Goal: Check status: Check status

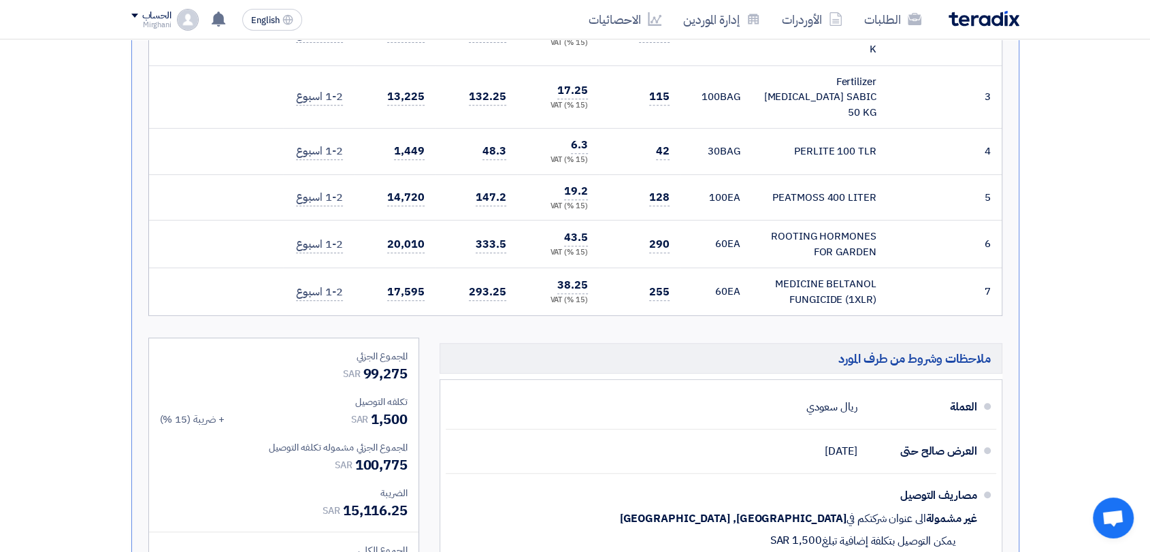
scroll to position [316, 0]
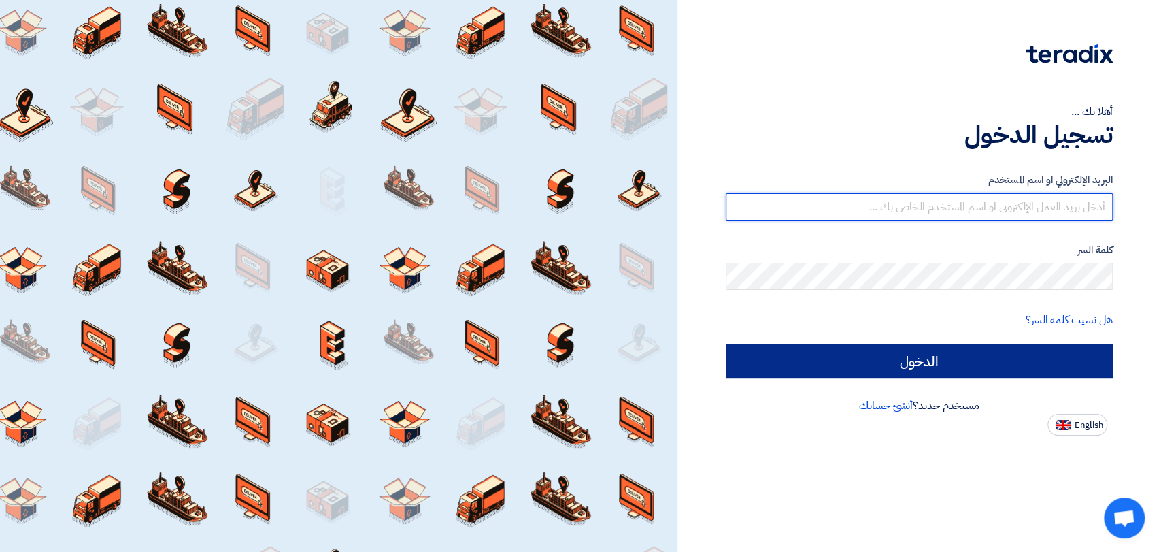
type input "[EMAIL_ADDRESS][DOMAIN_NAME]"
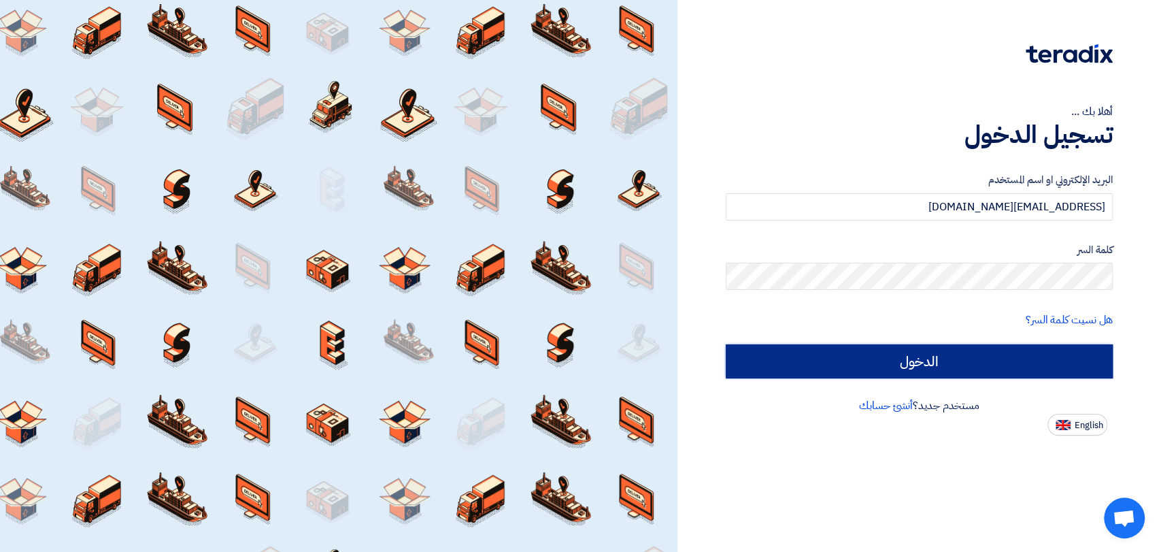
click at [856, 350] on input "الدخول" at bounding box center [919, 361] width 387 height 34
click at [856, 354] on input "الدخول" at bounding box center [919, 361] width 387 height 34
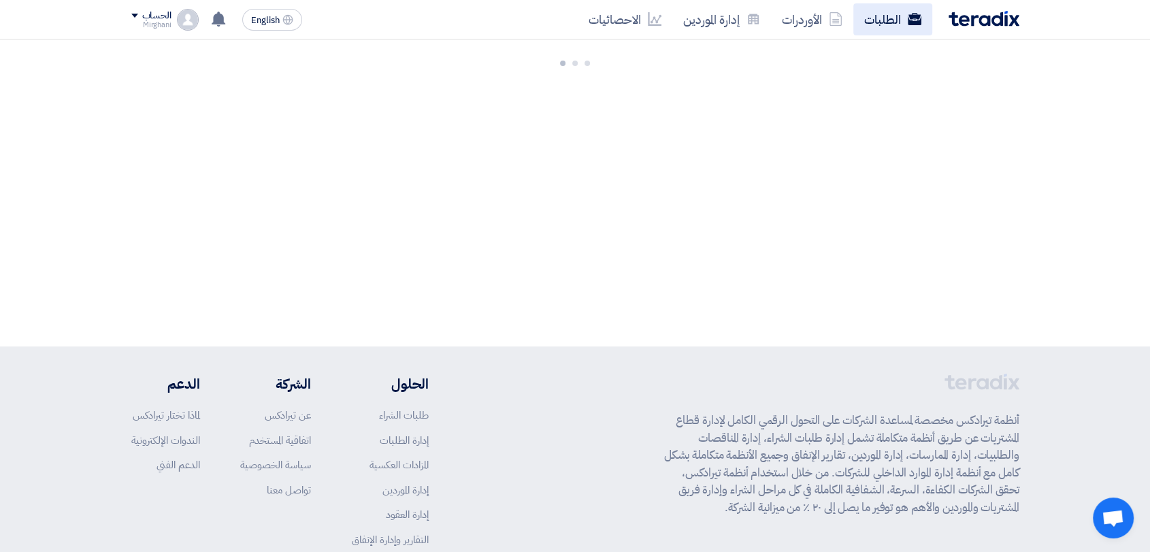
click at [860, 26] on link "الطلبات" at bounding box center [892, 19] width 79 height 32
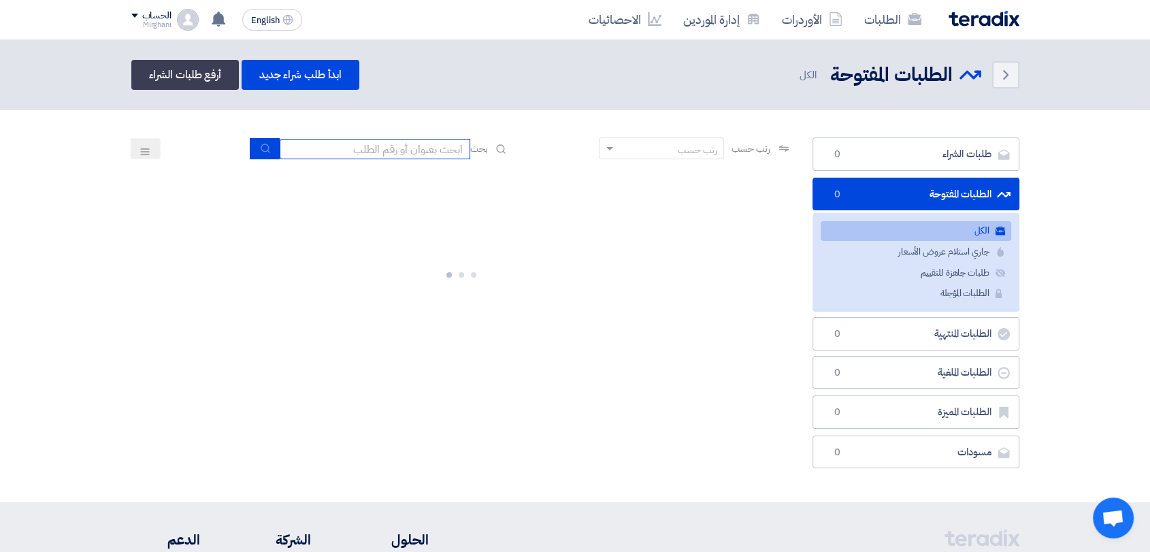
click at [403, 152] on input at bounding box center [375, 149] width 190 height 20
click at [491, 194] on div at bounding box center [461, 272] width 661 height 204
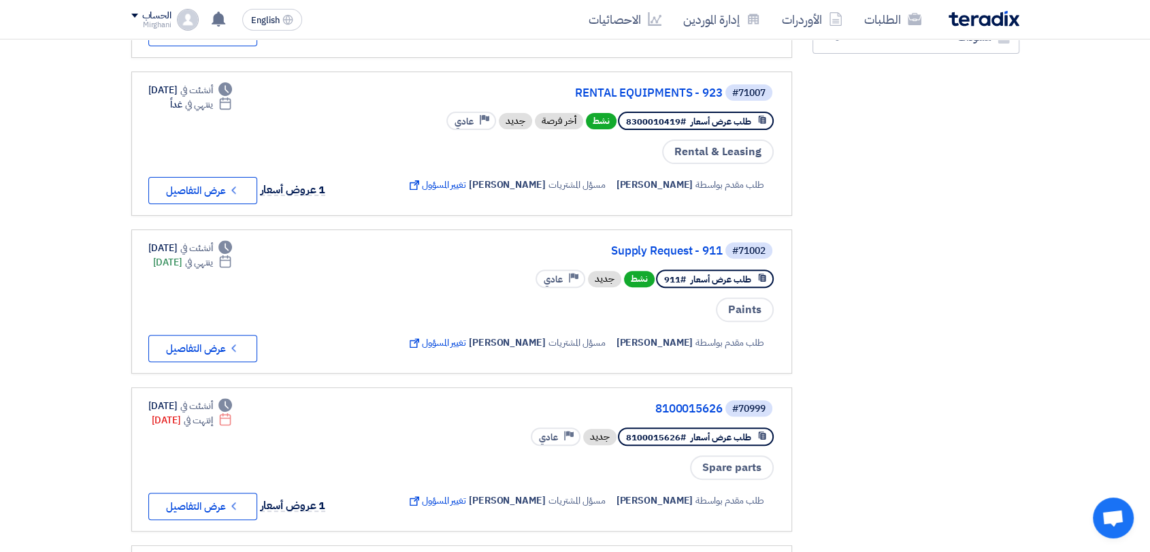
scroll to position [453, 0]
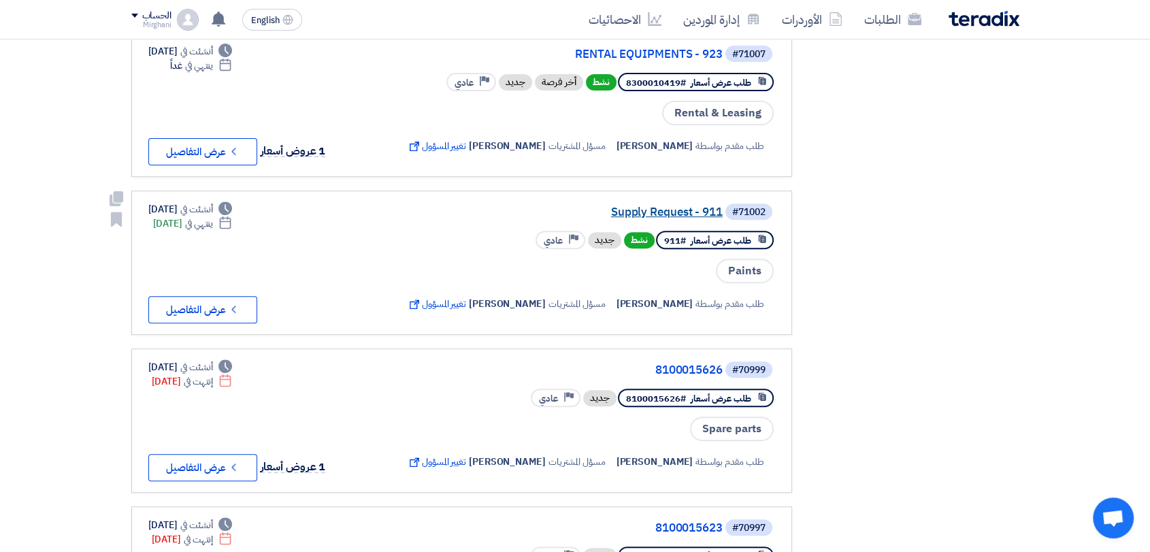
click at [634, 214] on link "Supply Request - 911" at bounding box center [586, 212] width 272 height 12
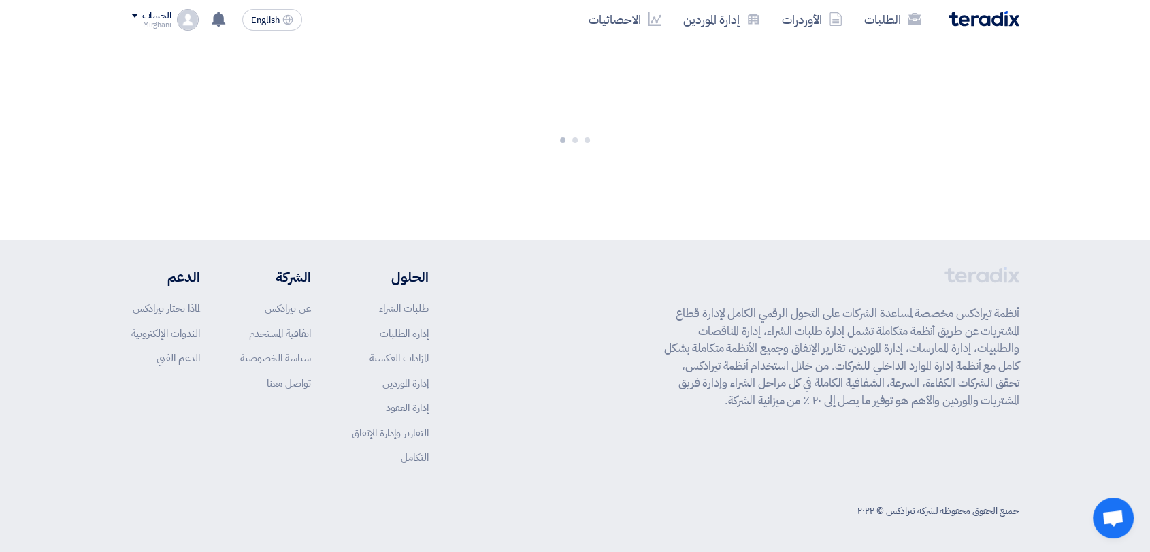
scroll to position [0, 0]
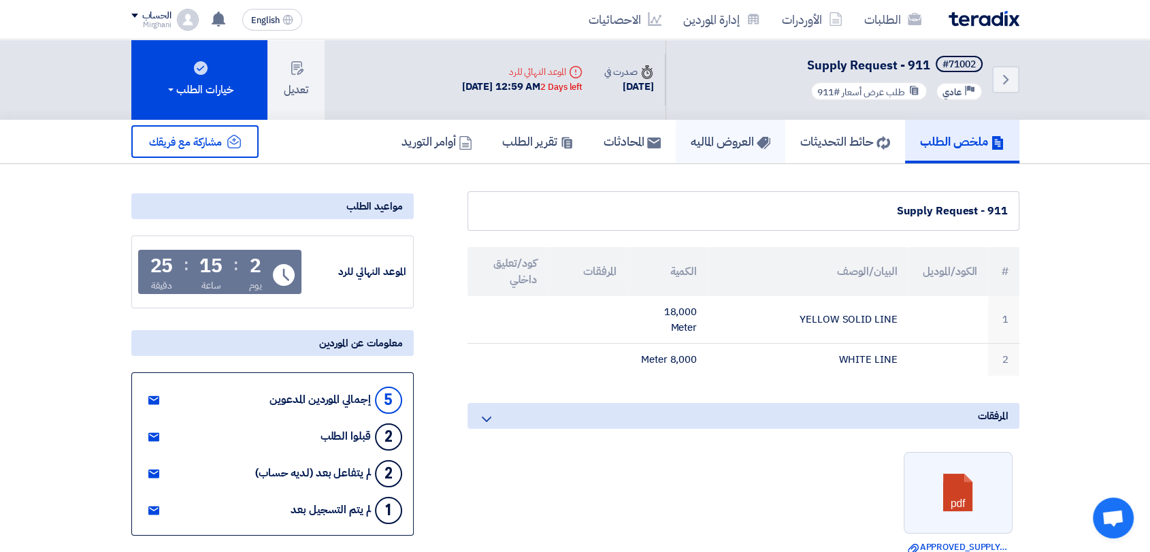
click at [733, 151] on link "العروض الماليه" at bounding box center [731, 142] width 110 height 44
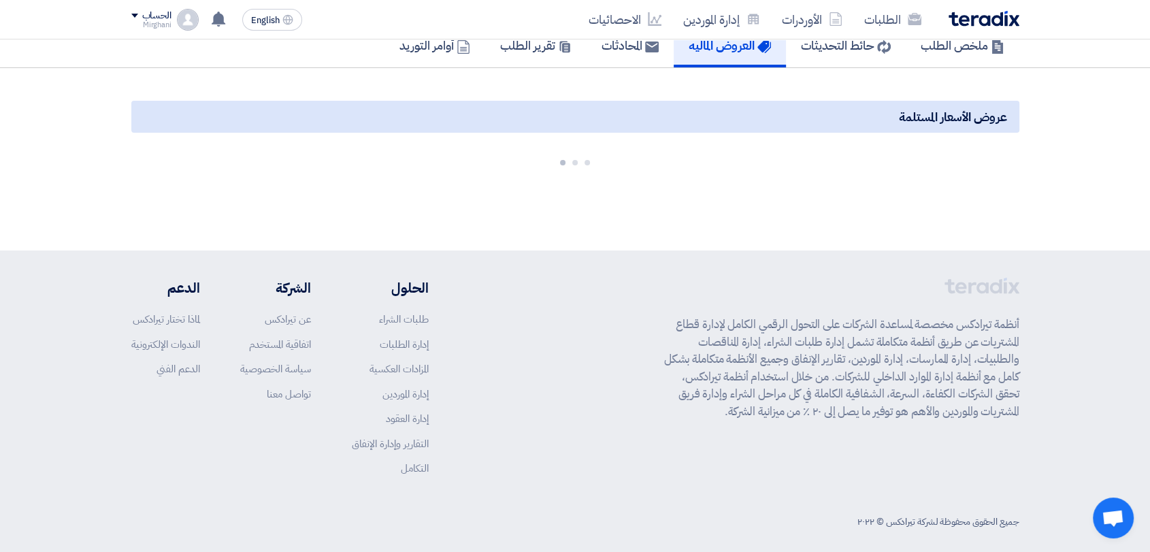
scroll to position [106, 0]
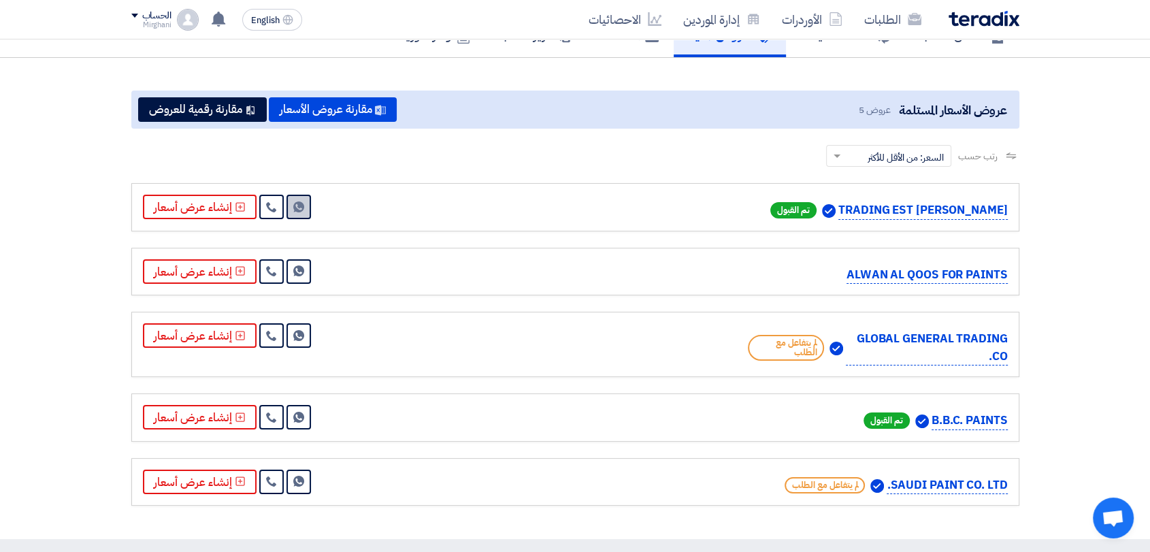
click at [293, 218] on link "Send Message" at bounding box center [298, 207] width 24 height 24
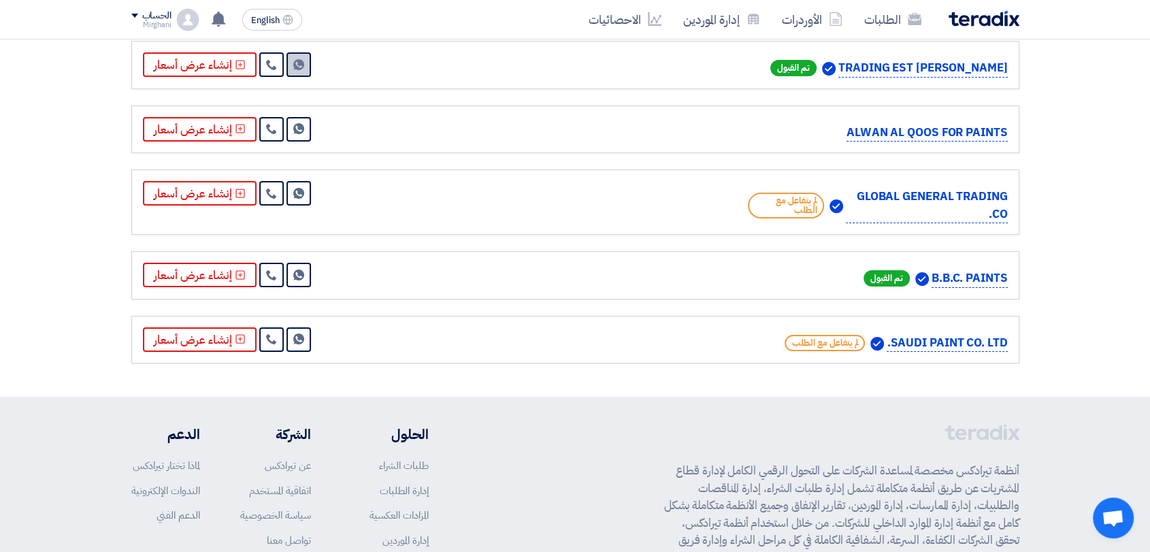
scroll to position [257, 0]
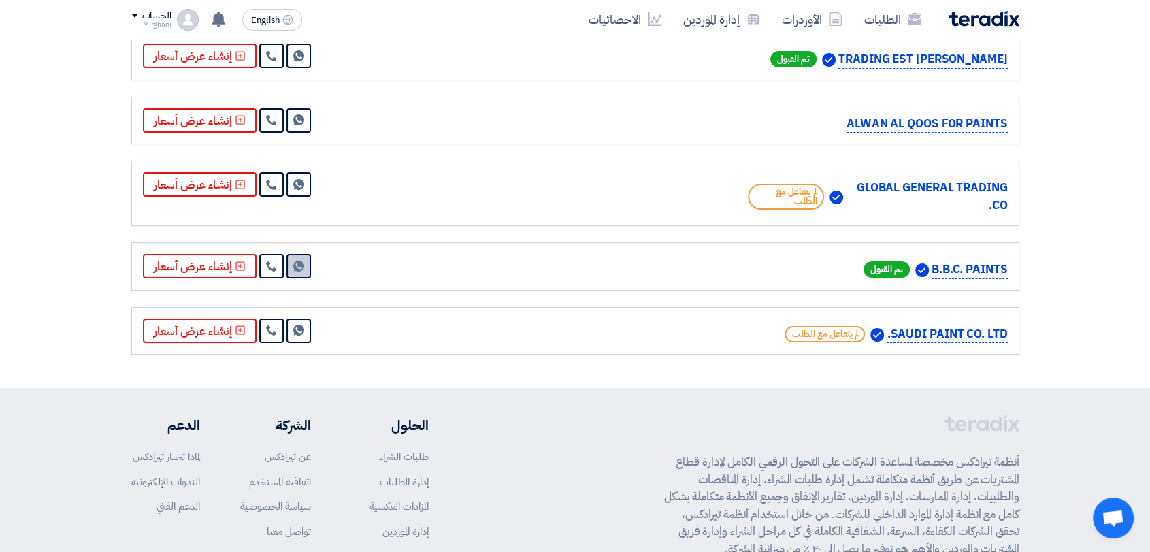
click at [299, 271] on use at bounding box center [298, 266] width 11 height 11
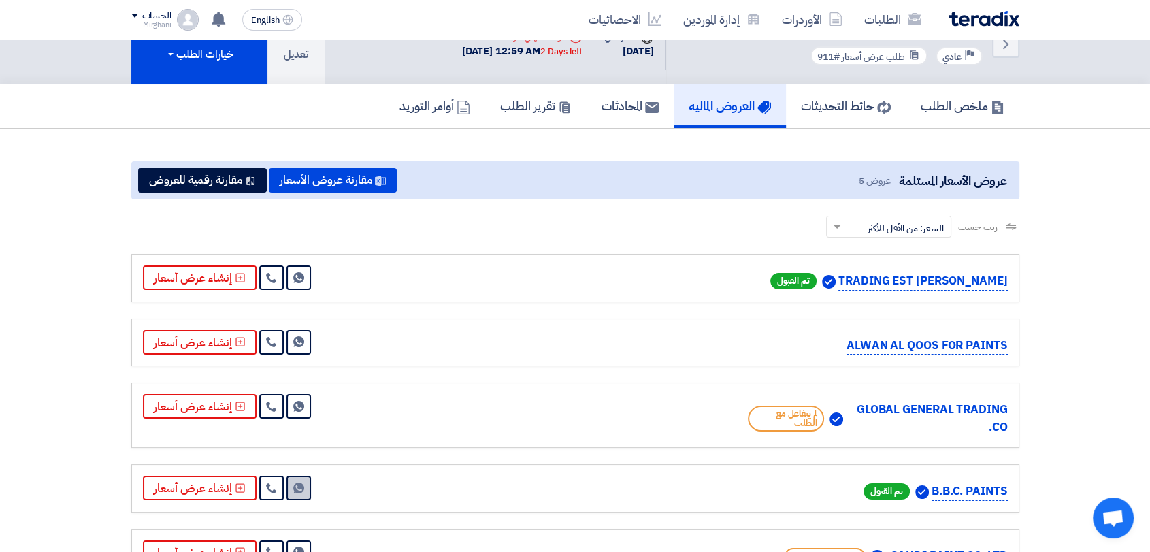
scroll to position [0, 0]
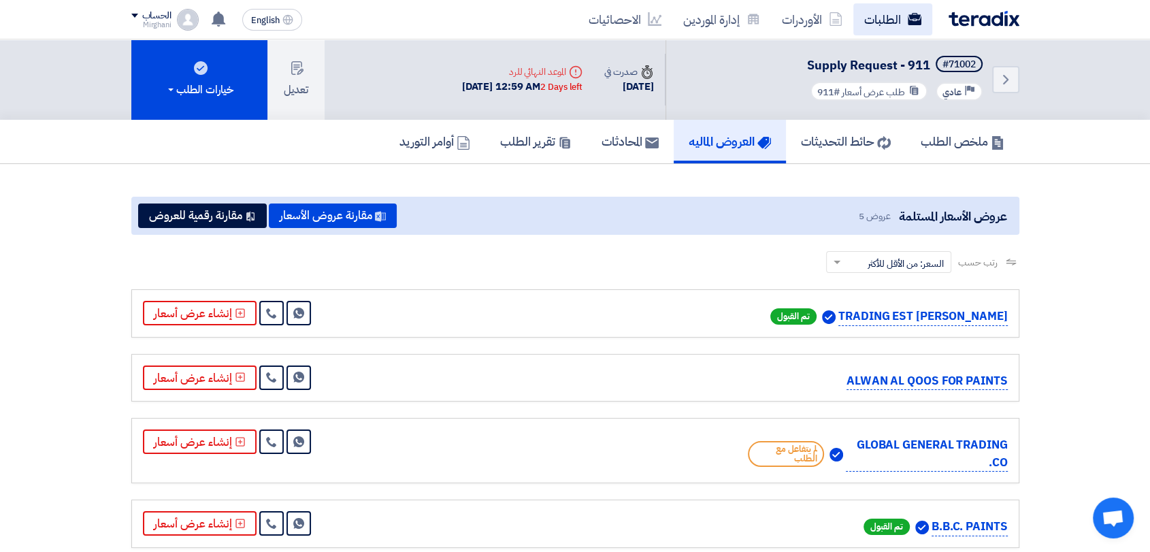
click at [856, 10] on link "الطلبات" at bounding box center [892, 19] width 79 height 32
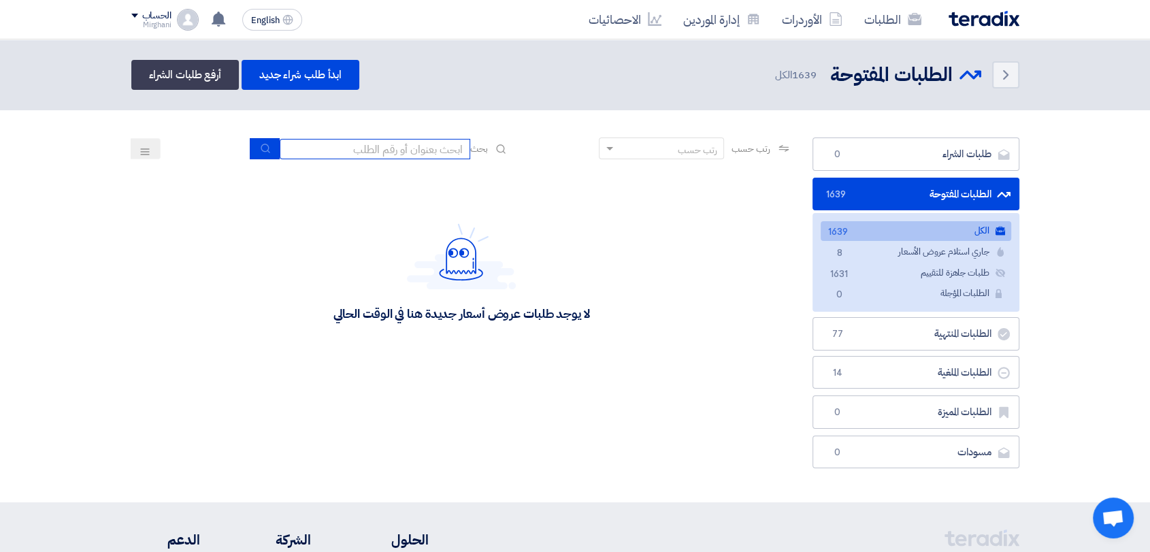
click at [369, 156] on input at bounding box center [375, 149] width 190 height 20
paste input "8100014922"
type input "8100014922"
click at [264, 154] on button "submit" at bounding box center [265, 148] width 30 height 21
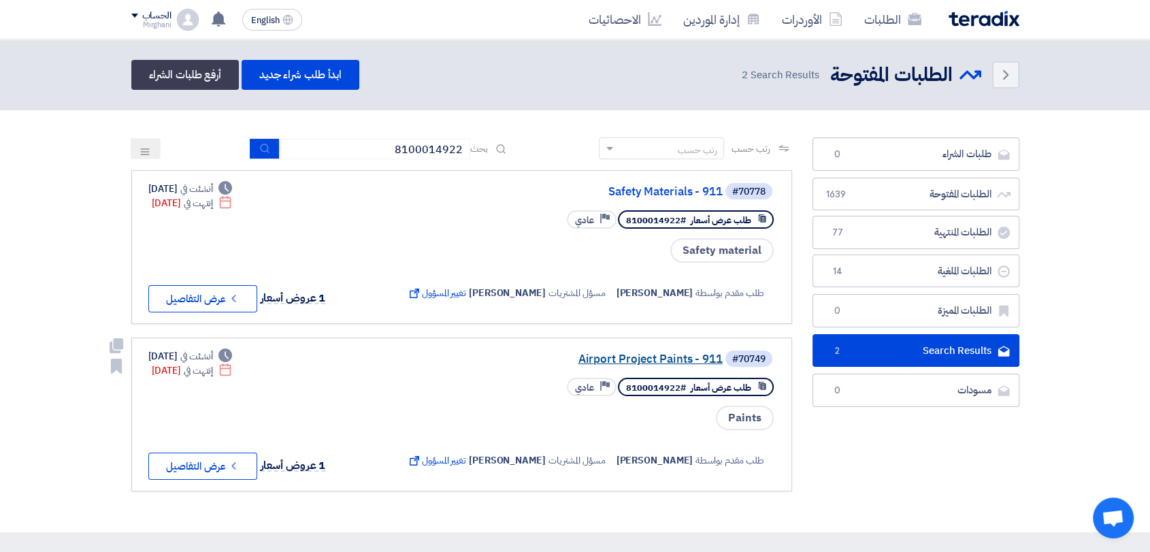
click at [667, 353] on link "Airport Project Paints - 911" at bounding box center [586, 359] width 272 height 12
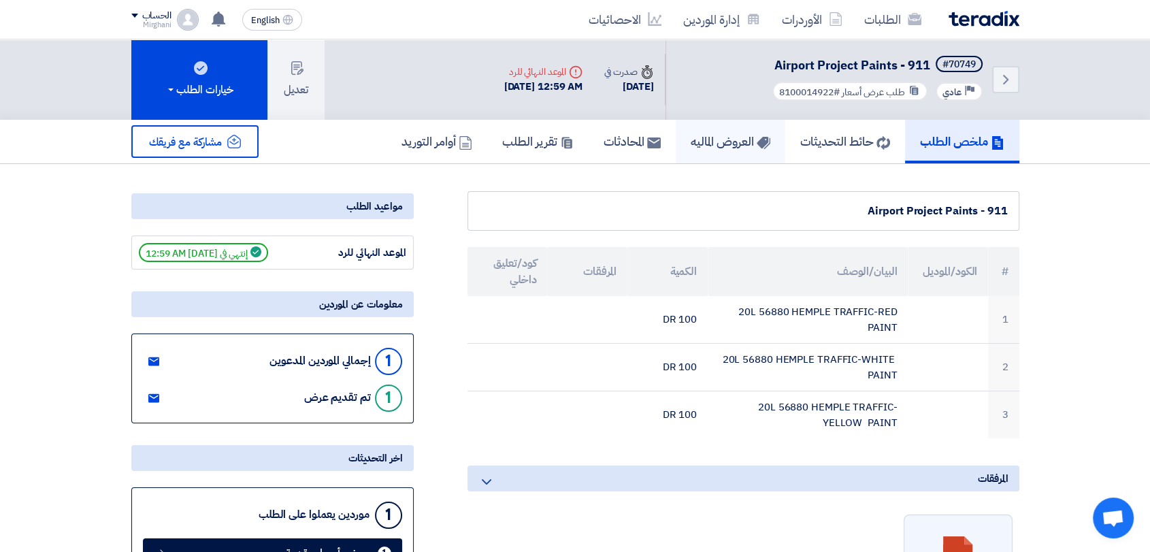
click at [718, 147] on h5 "العروض الماليه" at bounding box center [730, 141] width 80 height 16
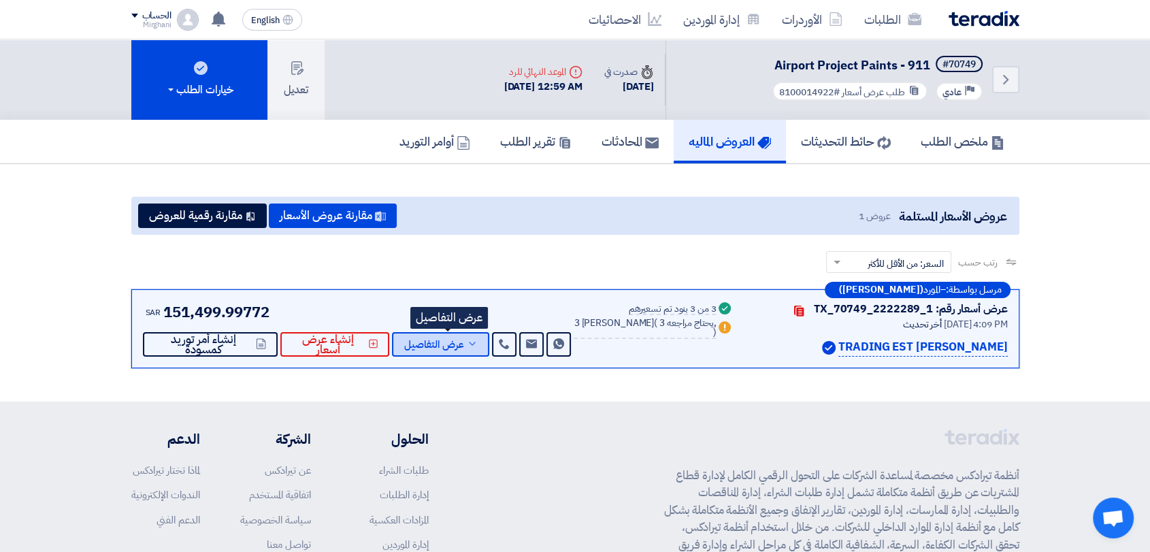
click at [461, 350] on button "عرض التفاصيل" at bounding box center [440, 344] width 97 height 24
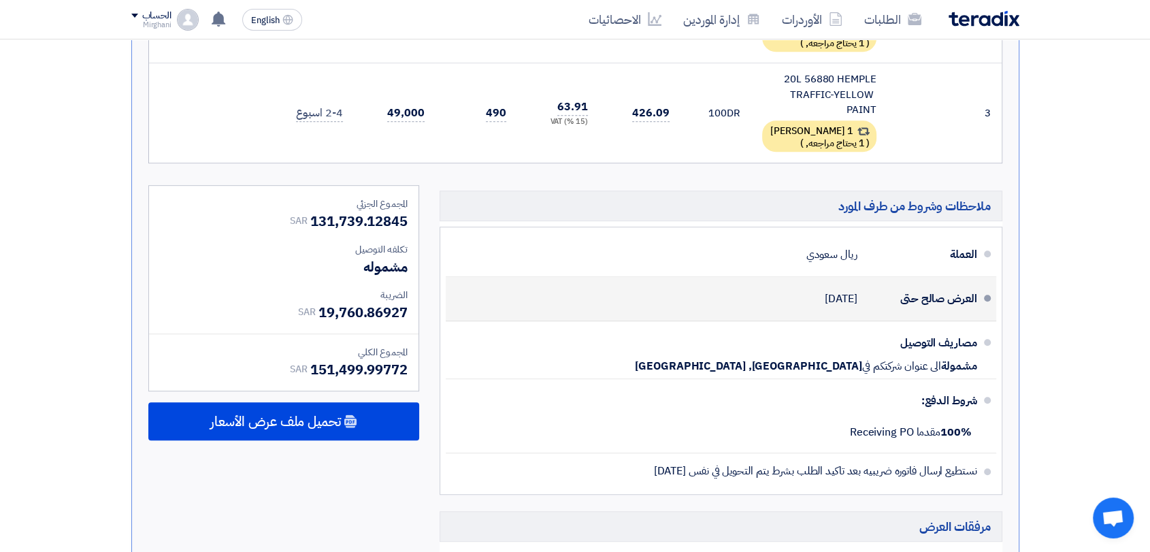
scroll to position [604, 0]
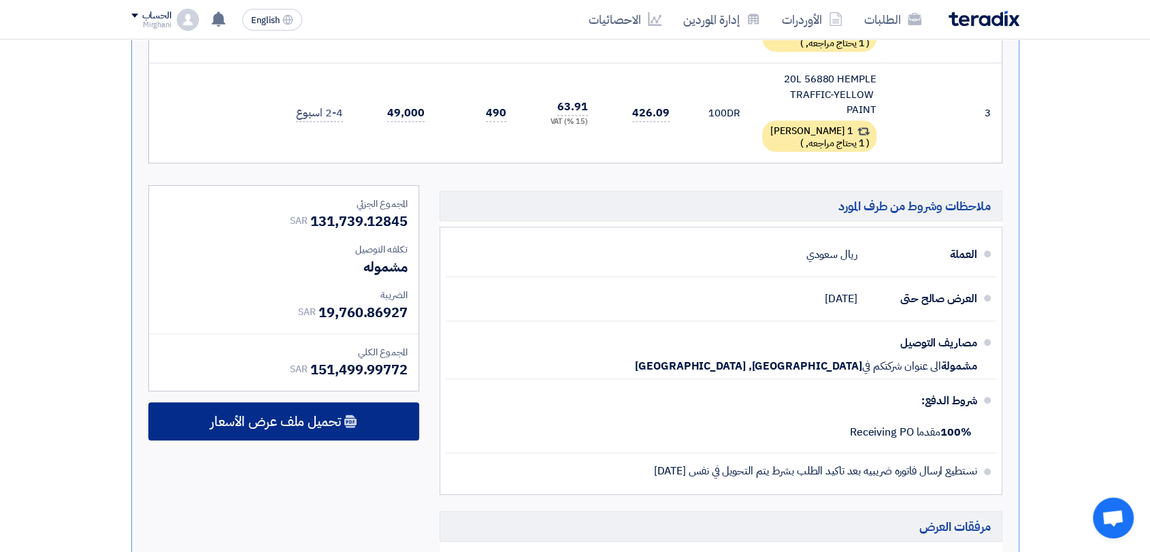
click at [358, 436] on div "تحميل ملف عرض الأسعار" at bounding box center [283, 421] width 271 height 38
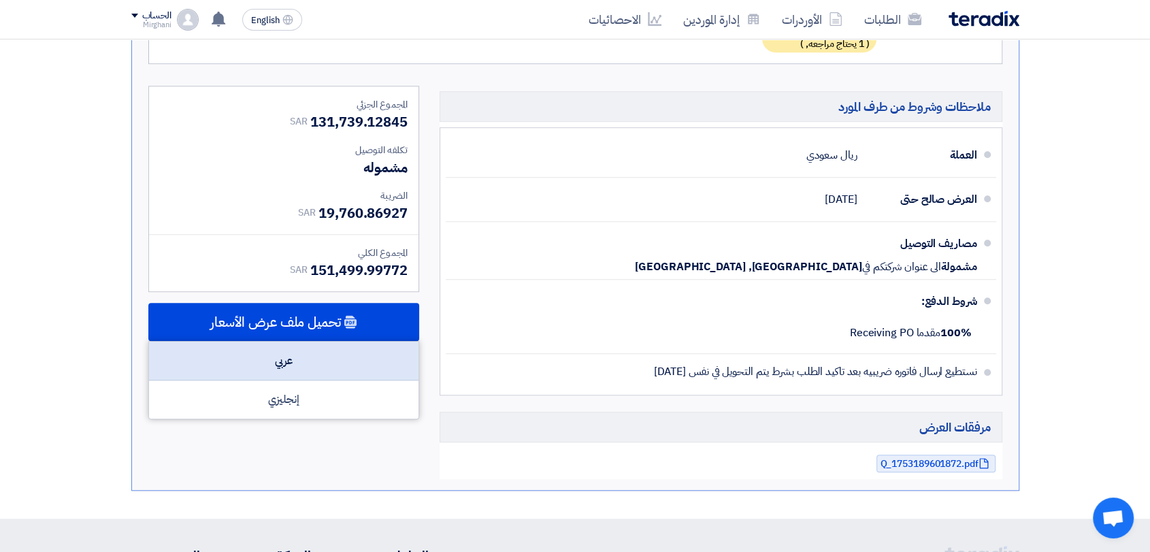
scroll to position [756, 0]
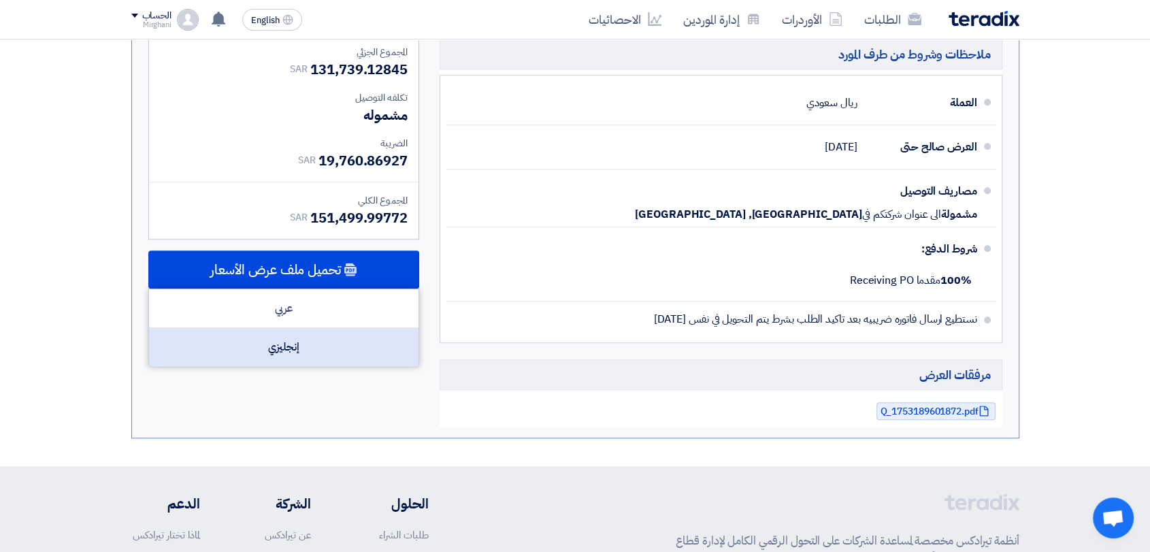
click at [340, 360] on div "إنجليزي" at bounding box center [283, 347] width 269 height 38
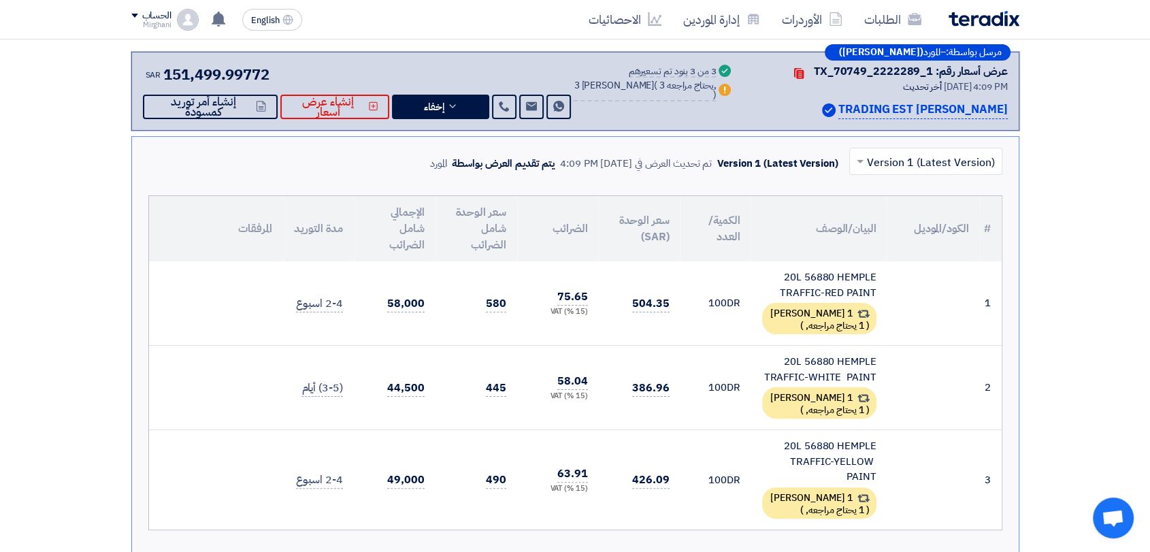
scroll to position [0, 0]
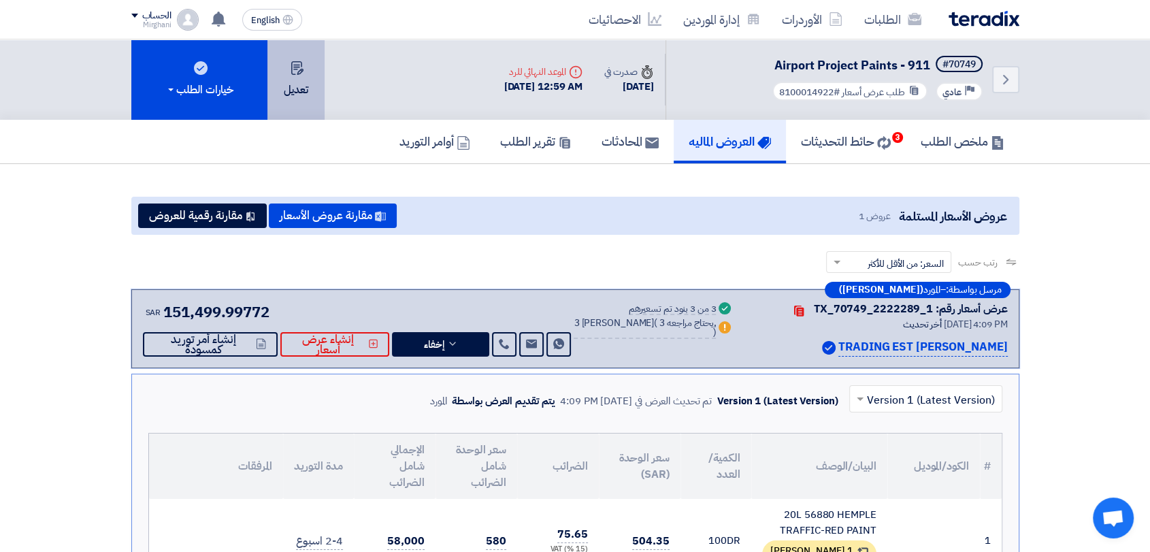
click at [296, 78] on button "تعديل" at bounding box center [295, 79] width 57 height 80
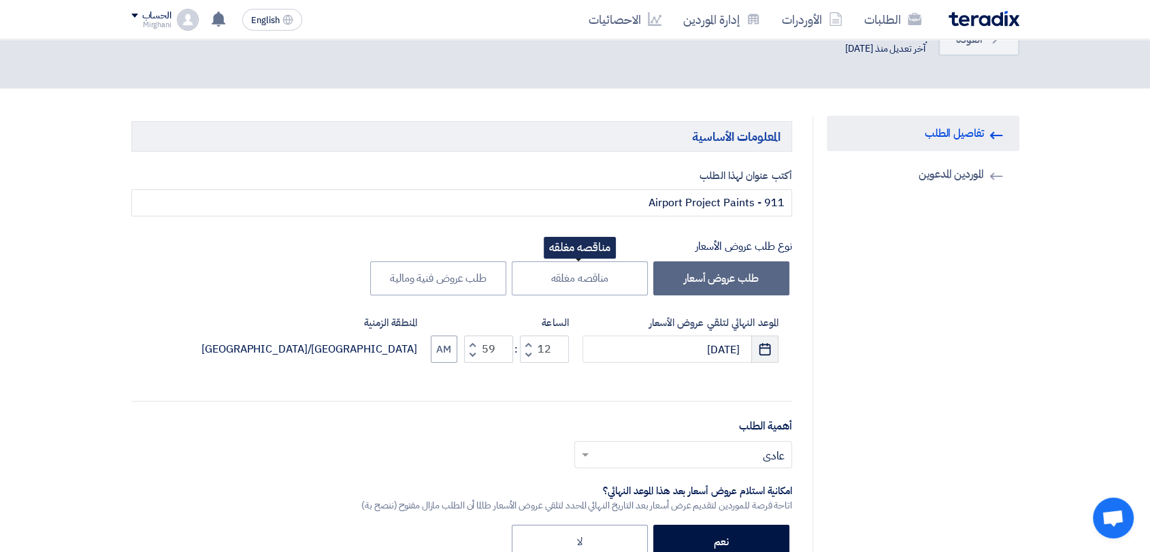
scroll to position [76, 0]
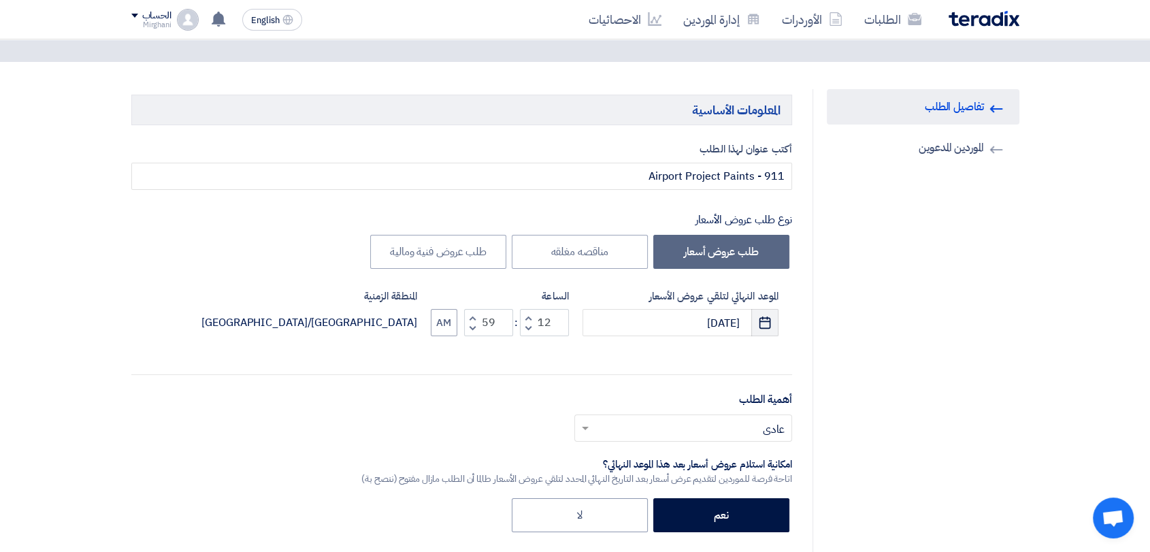
click at [763, 309] on button "Pick a date" at bounding box center [764, 322] width 27 height 27
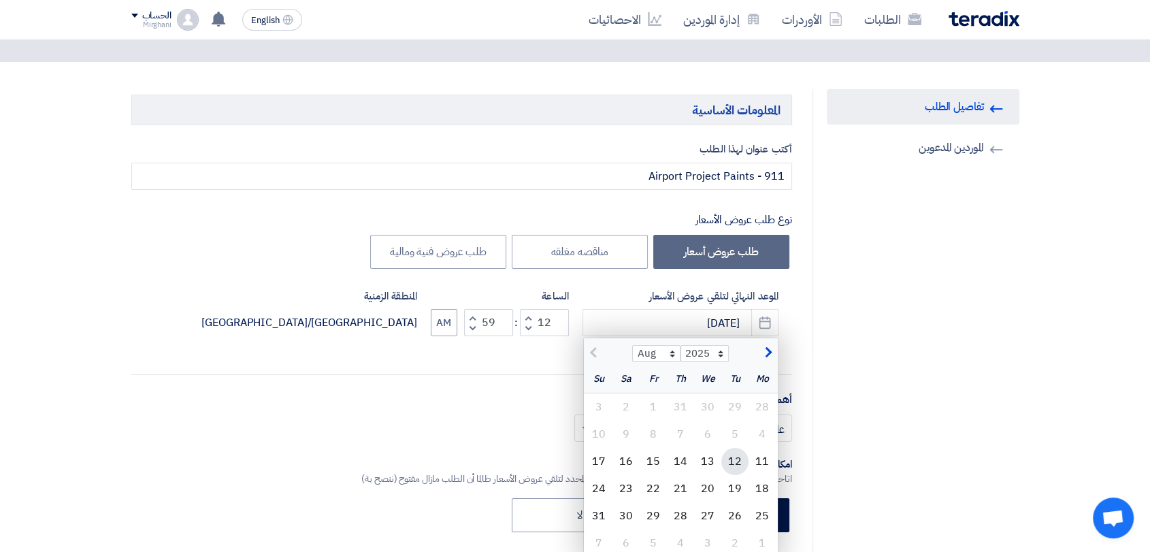
click at [728, 461] on div "12" at bounding box center [734, 461] width 27 height 27
type input "[DATE]"
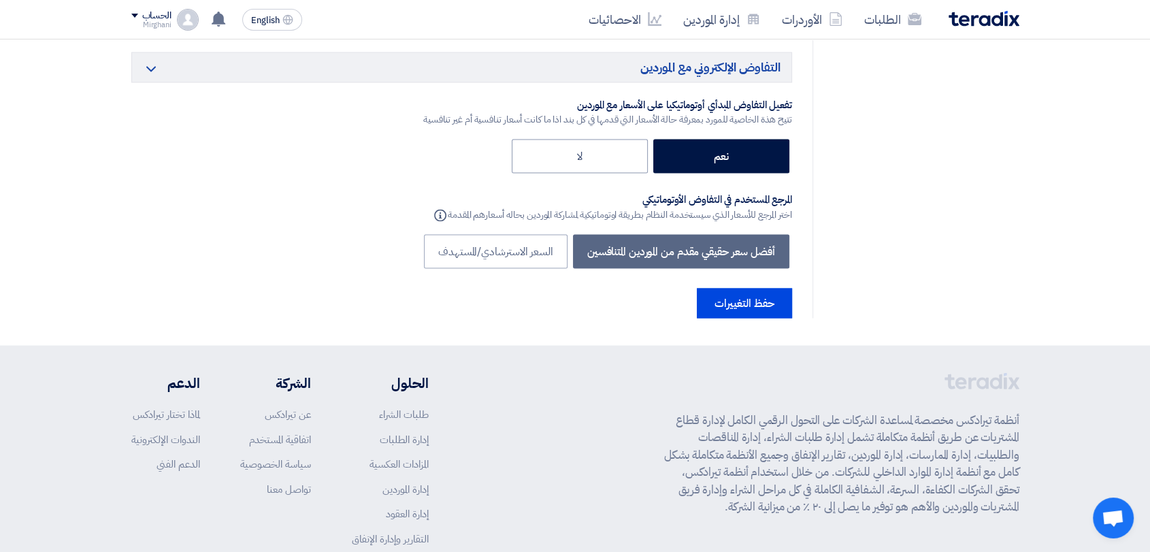
scroll to position [2492, 0]
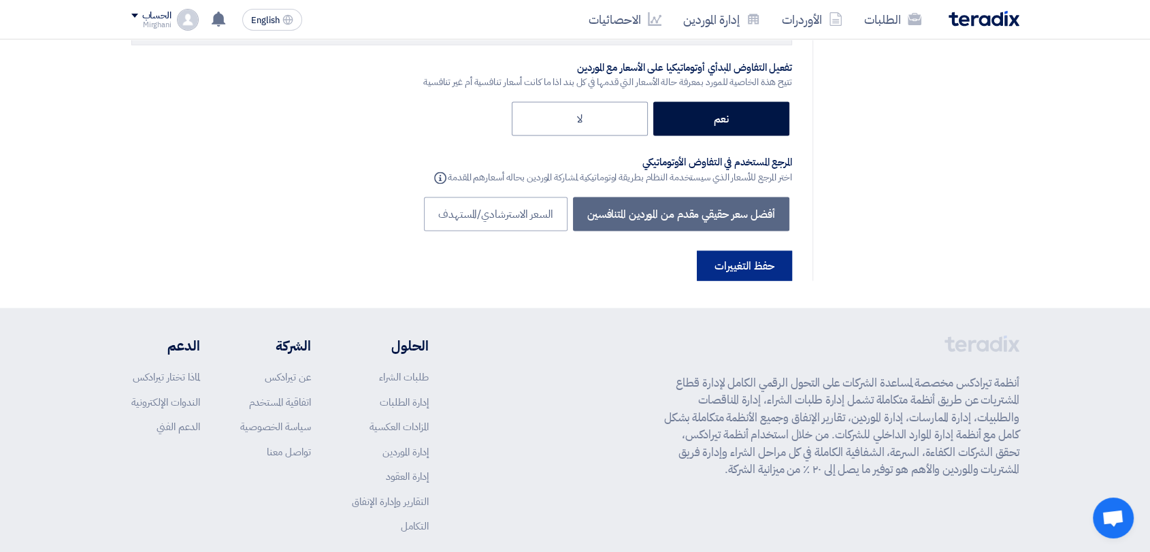
click at [742, 250] on button "حفظ التغييرات" at bounding box center [744, 265] width 95 height 30
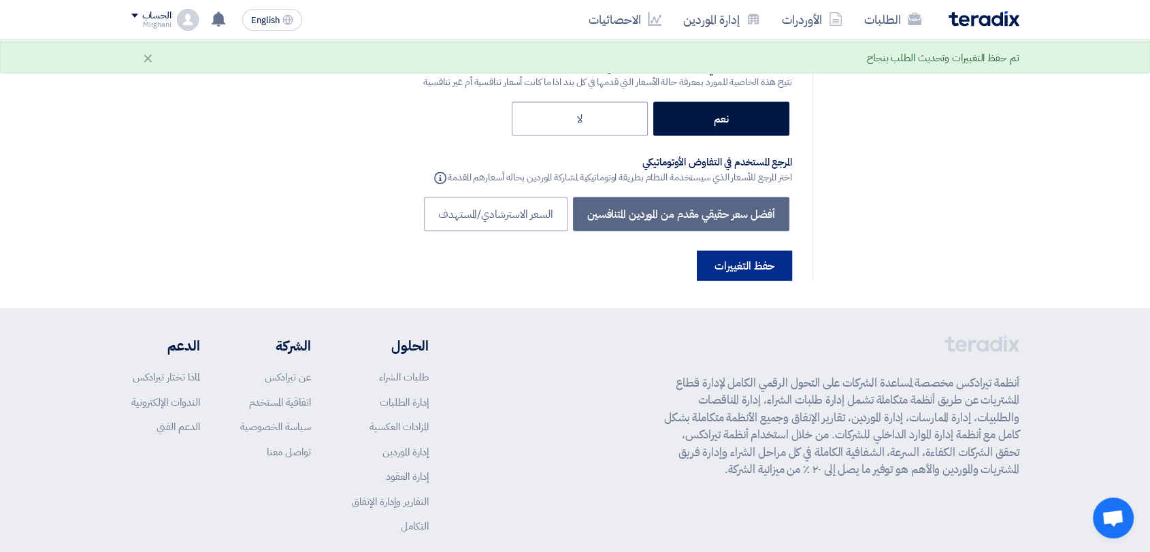
scroll to position [0, 0]
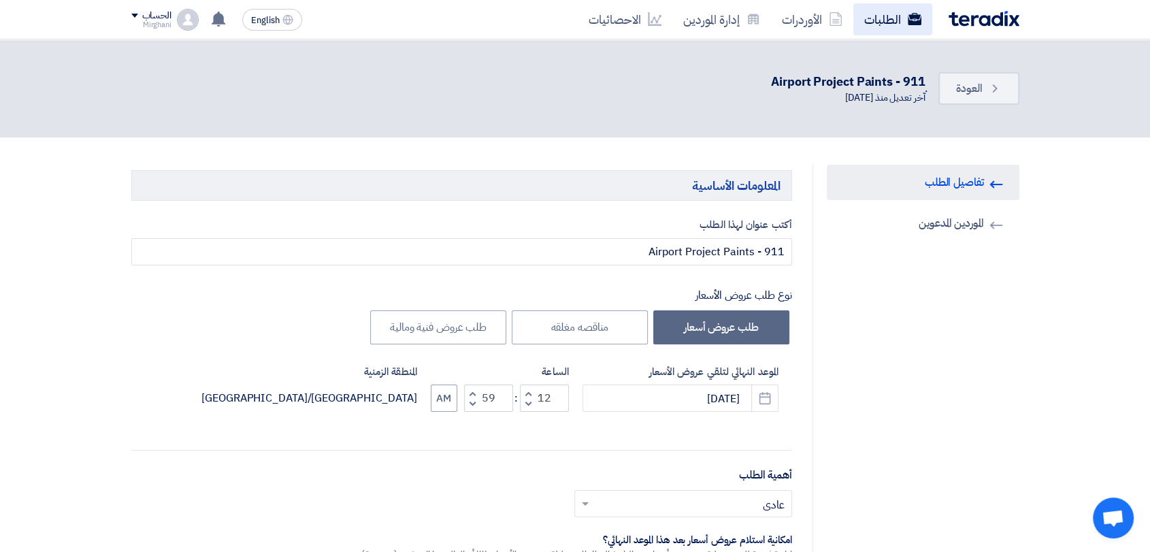
click at [877, 14] on link "الطلبات" at bounding box center [892, 19] width 79 height 32
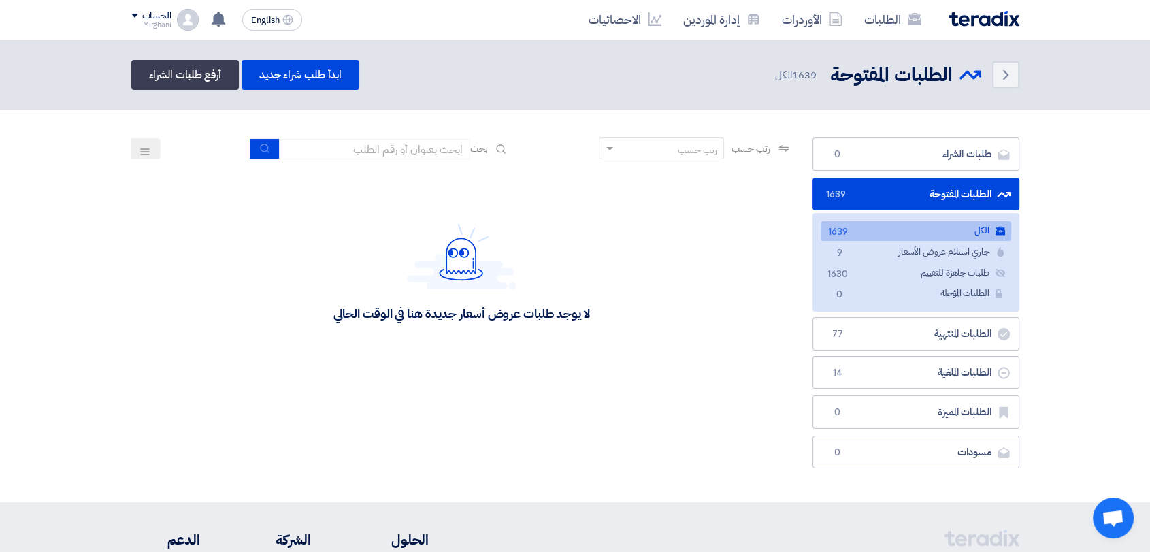
click at [375, 131] on section "طلبات الشراء طلبات الشراء 0 الطلبات المفتوحة الطلبات المفتوحة 1639 الكل الكل 16…" at bounding box center [575, 306] width 1150 height 392
click at [374, 139] on input at bounding box center [375, 149] width 190 height 20
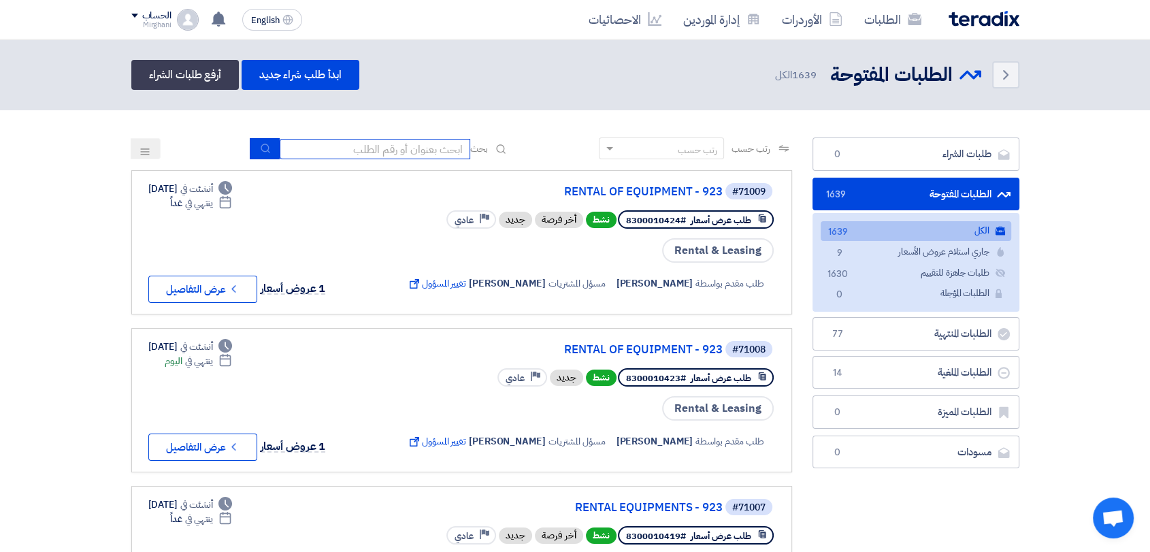
type input "911"
click at [262, 146] on icon "submit" at bounding box center [265, 148] width 11 height 11
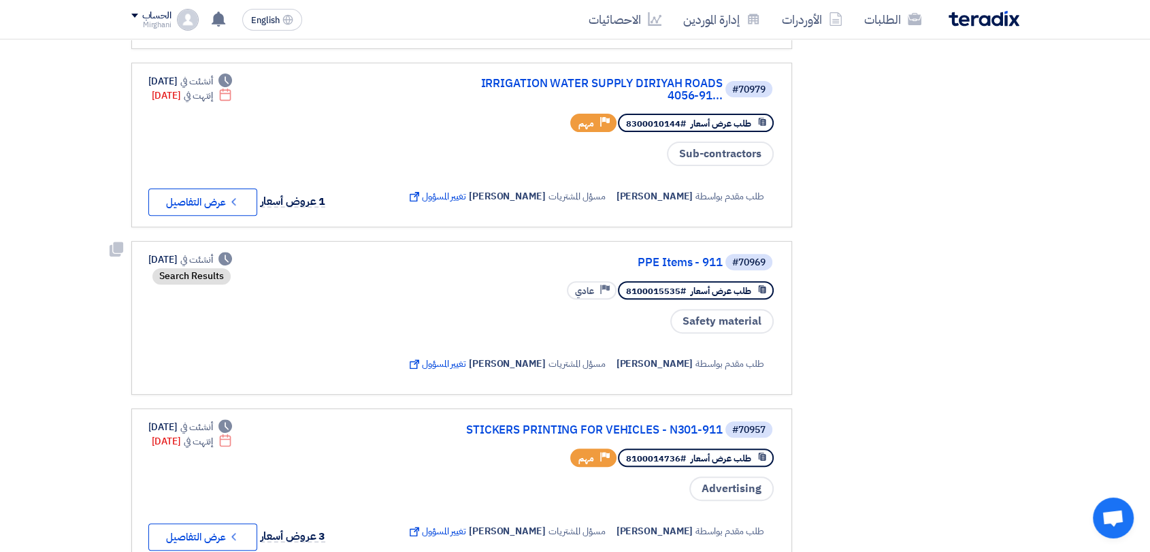
scroll to position [529, 0]
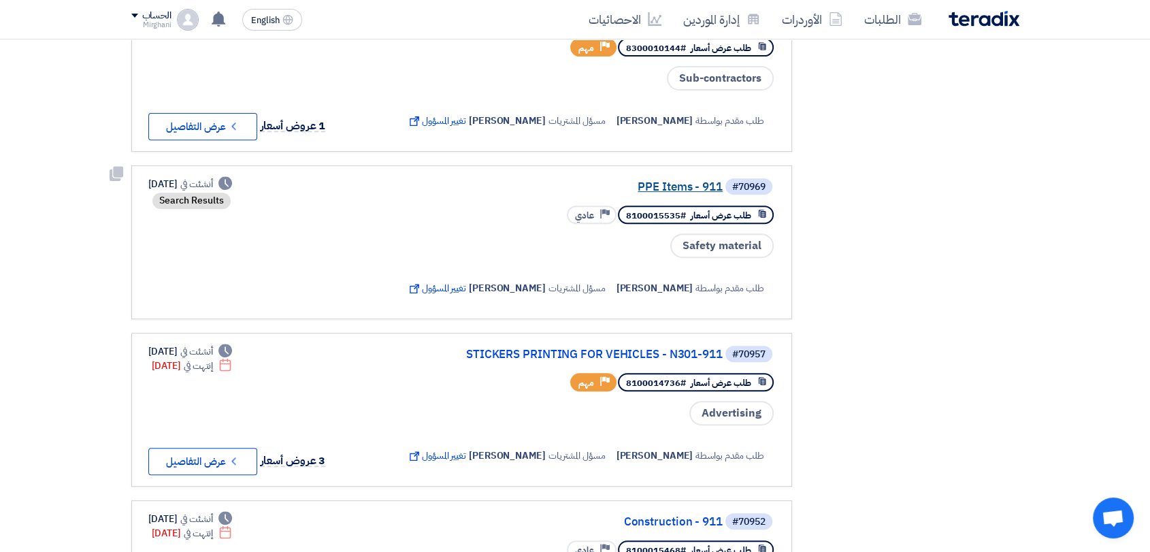
click at [657, 193] on link "PPE Items - 911" at bounding box center [586, 187] width 272 height 12
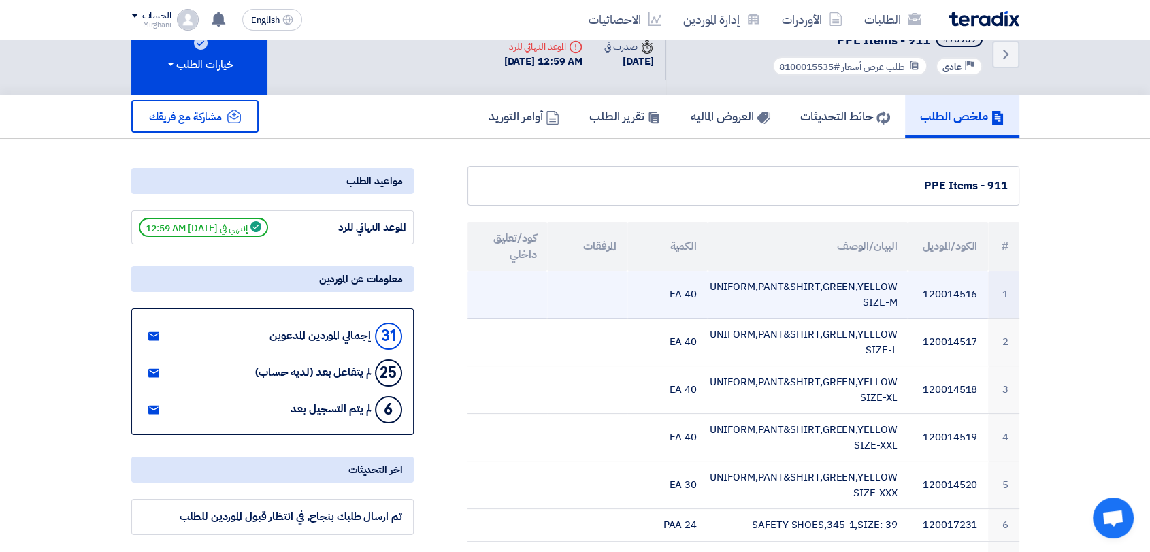
scroll to position [0, 0]
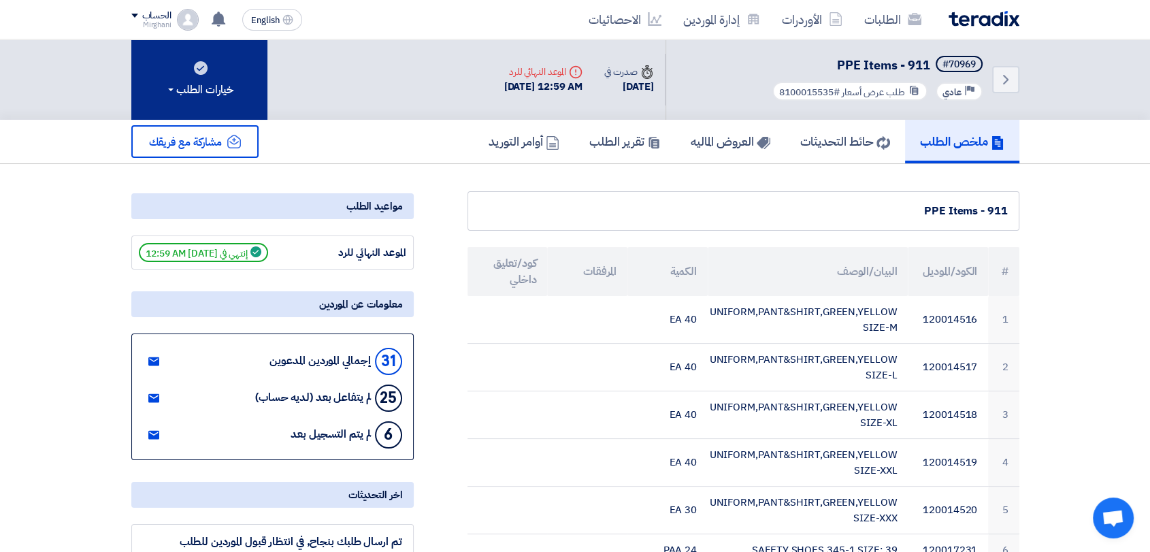
click at [192, 68] on button "خيارات الطلب" at bounding box center [199, 79] width 136 height 80
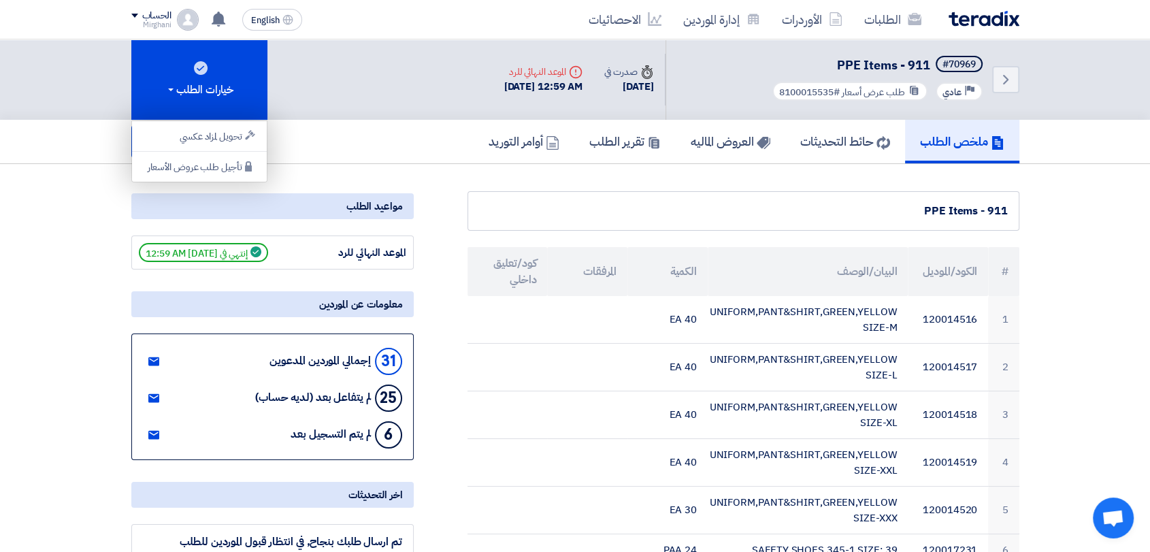
click at [290, 143] on div "مشاركة مع فريقك" at bounding box center [272, 141] width 282 height 33
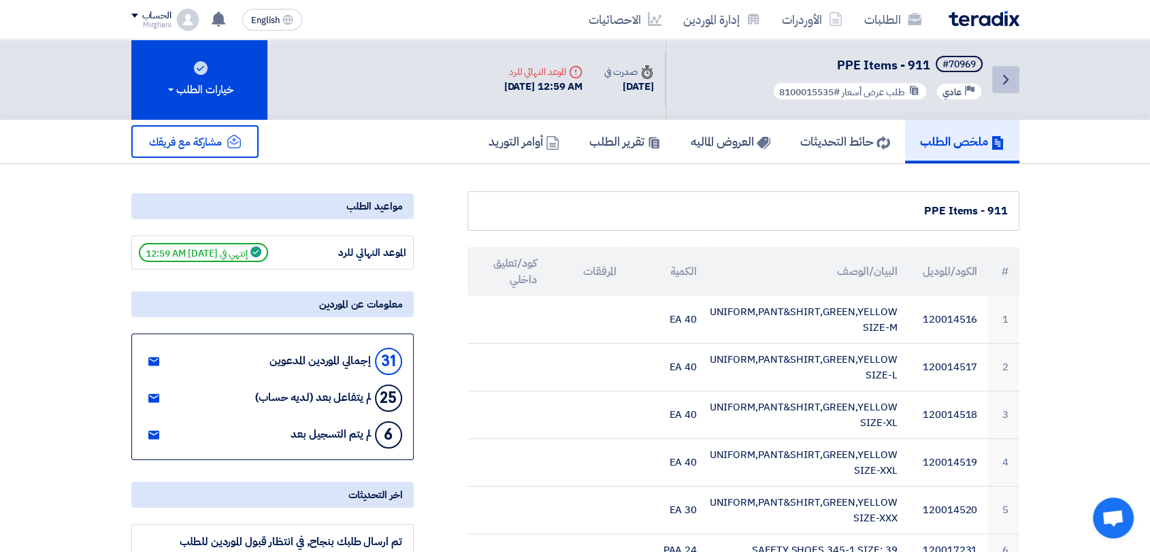
click at [1016, 77] on link "Back" at bounding box center [1005, 79] width 27 height 27
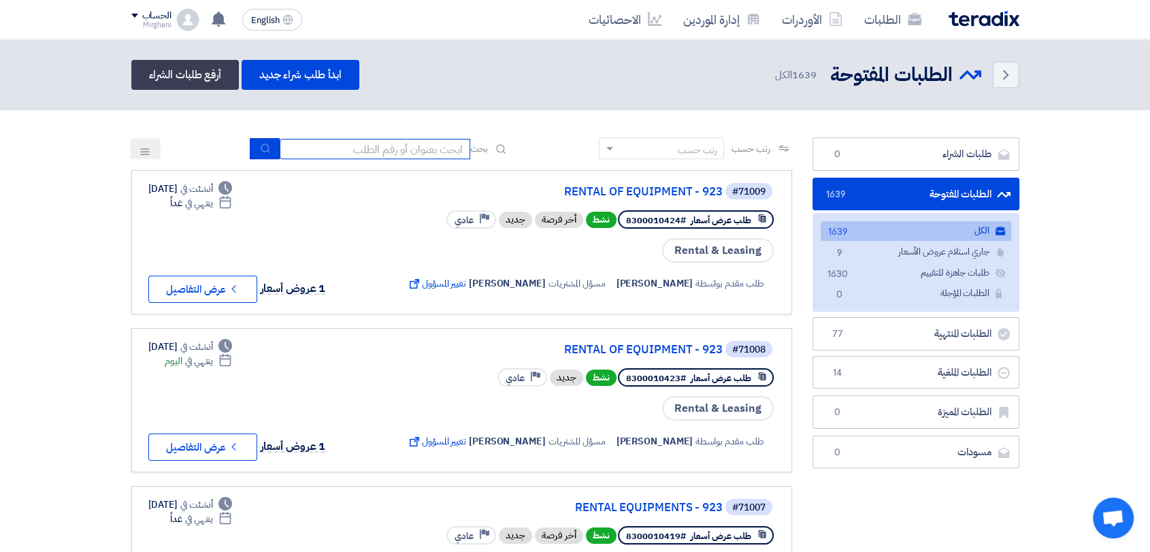
click at [382, 155] on input at bounding box center [375, 149] width 190 height 20
type input "911"
click at [269, 139] on button "submit" at bounding box center [265, 148] width 30 height 21
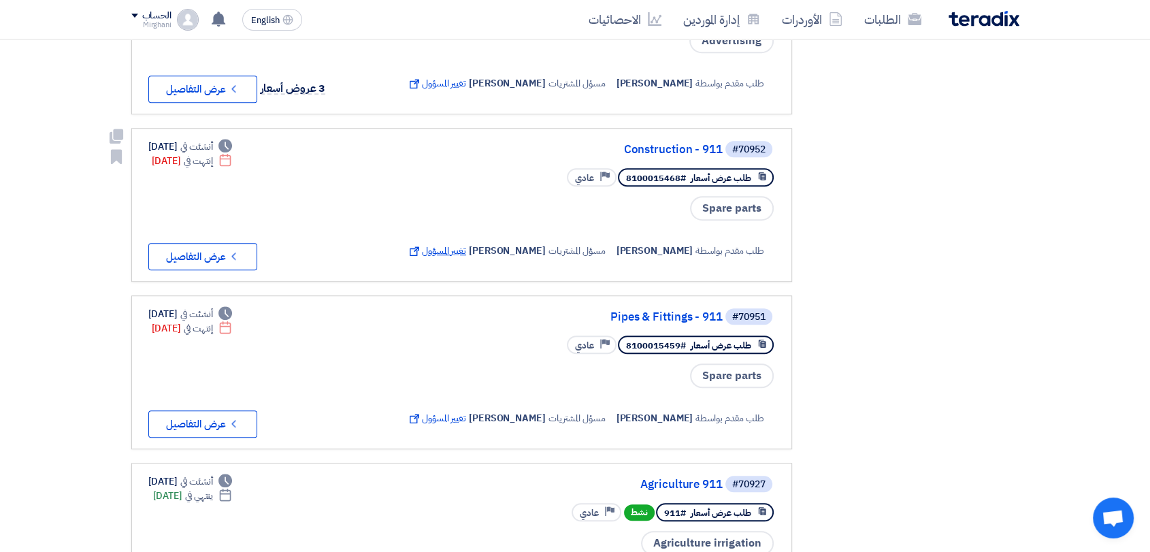
scroll to position [907, 0]
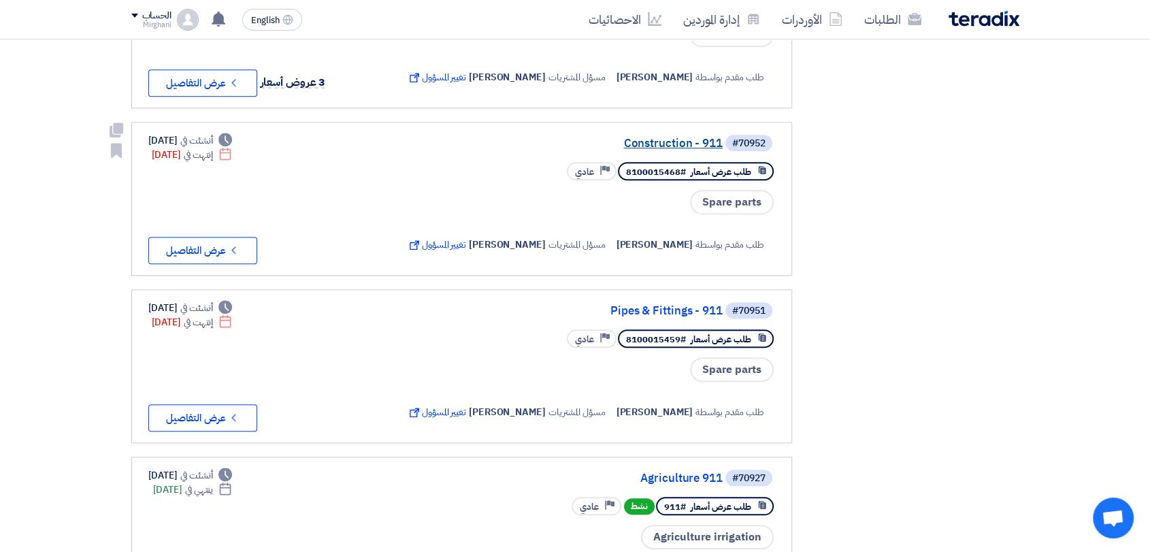
click at [680, 150] on link "Construction - 911" at bounding box center [586, 143] width 272 height 12
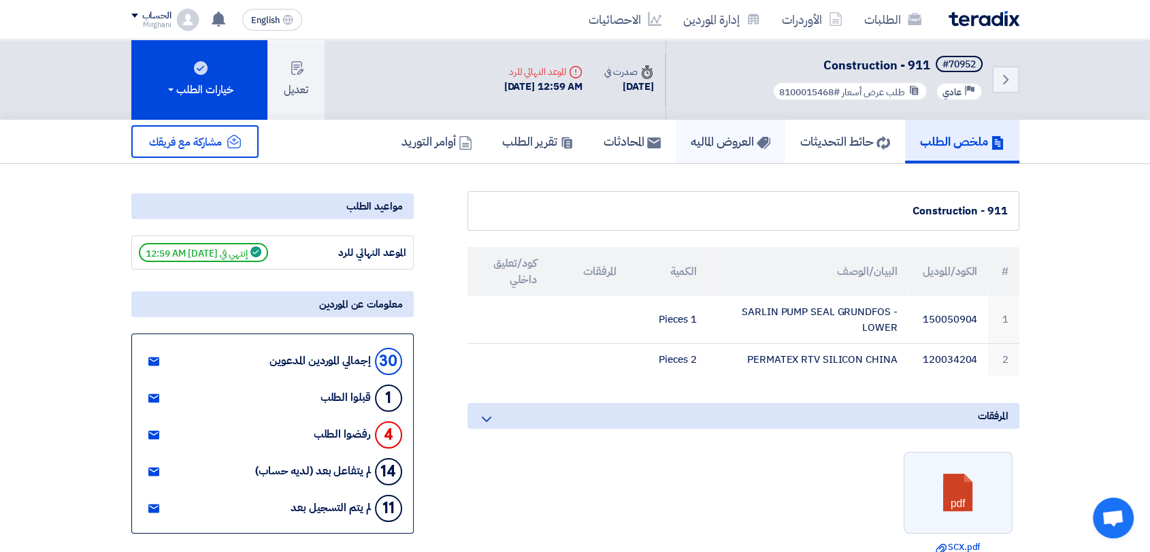
click at [690, 150] on link "العروض الماليه" at bounding box center [731, 142] width 110 height 44
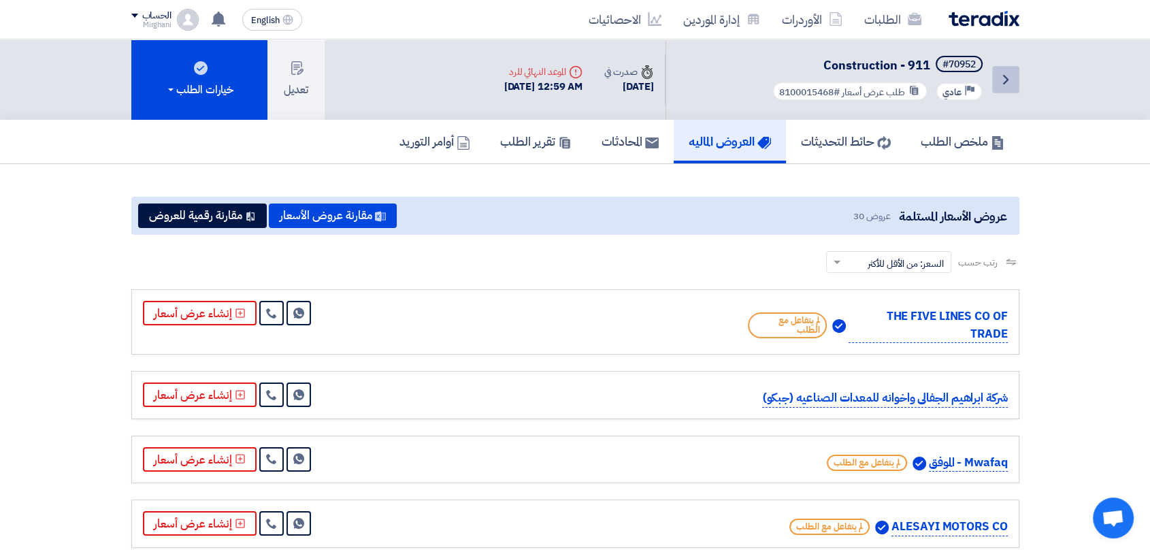
click at [1008, 91] on link "Back" at bounding box center [1005, 79] width 27 height 27
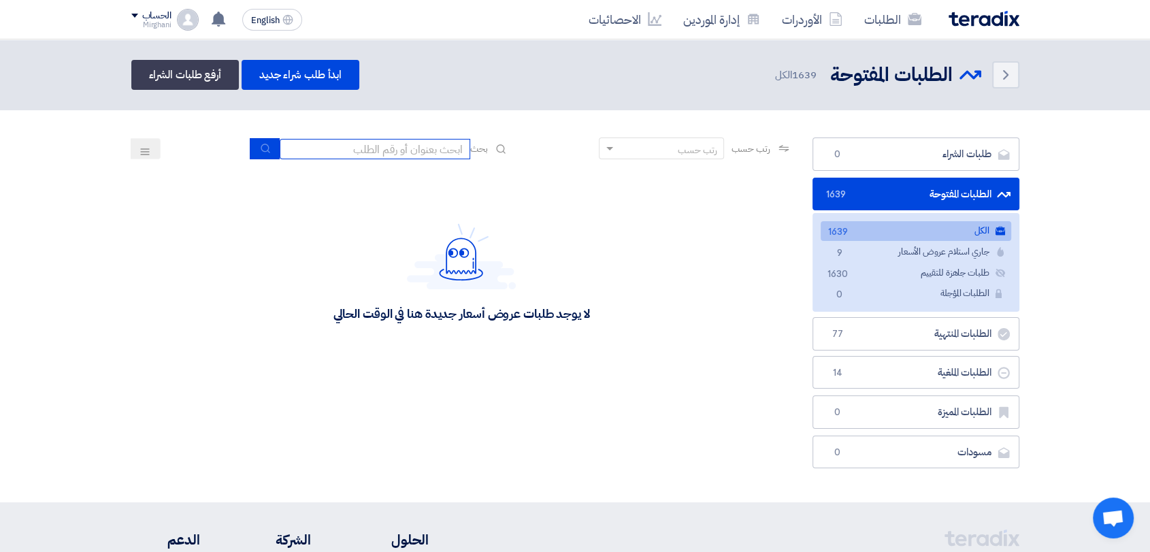
click at [397, 154] on input at bounding box center [375, 149] width 190 height 20
type input "911"
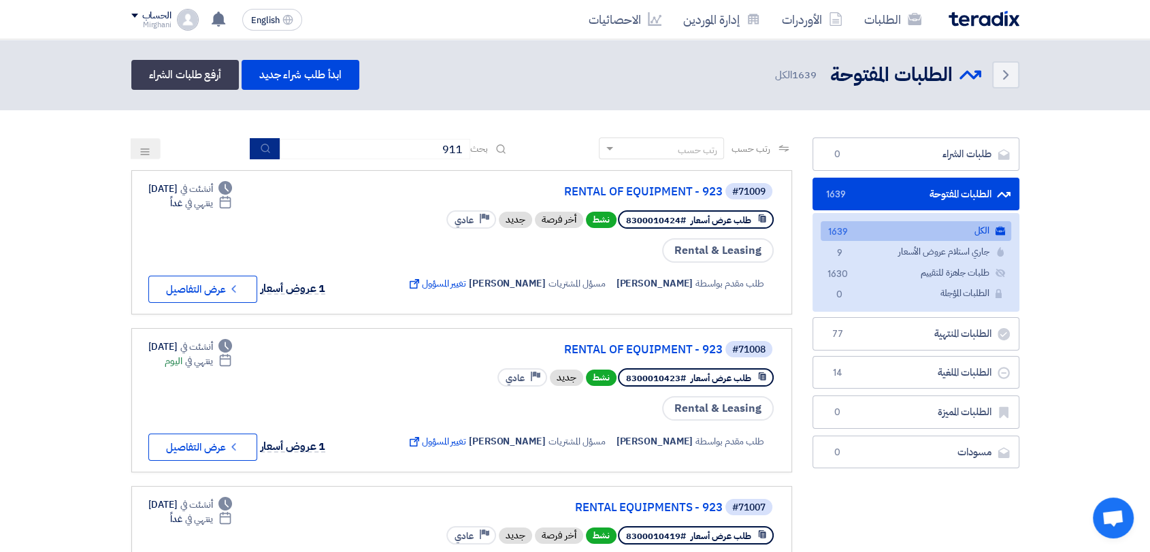
click at [262, 143] on icon "submit" at bounding box center [265, 148] width 11 height 11
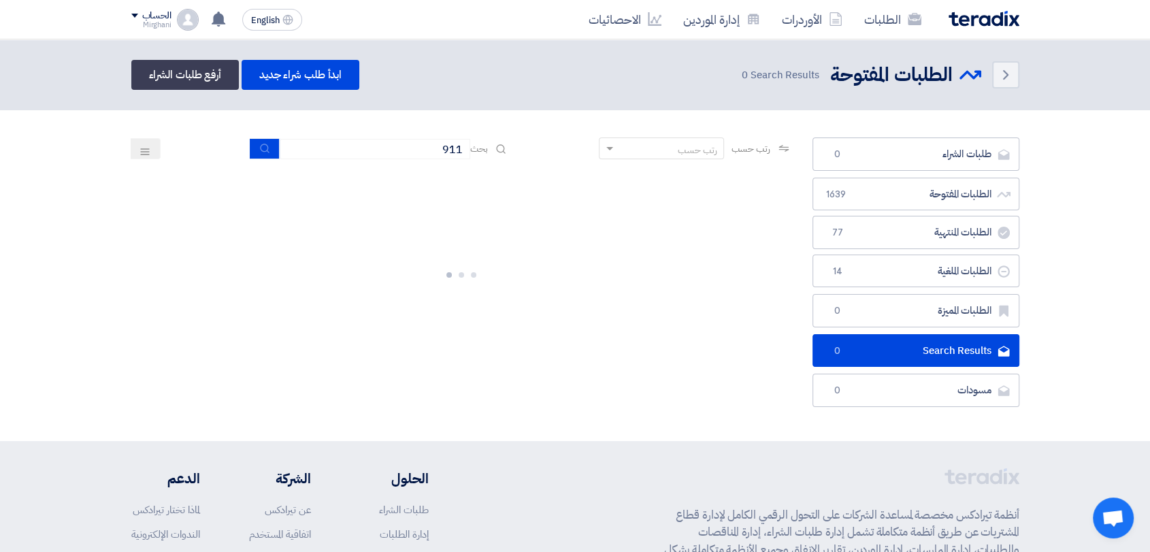
click at [152, 150] on button at bounding box center [146, 148] width 30 height 21
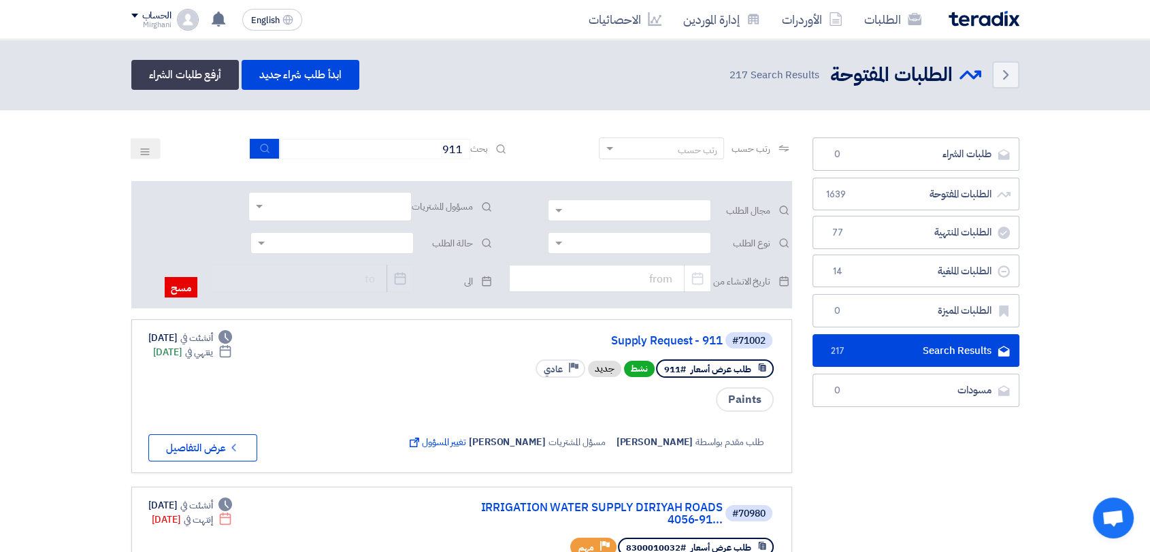
click at [151, 150] on button at bounding box center [146, 148] width 30 height 21
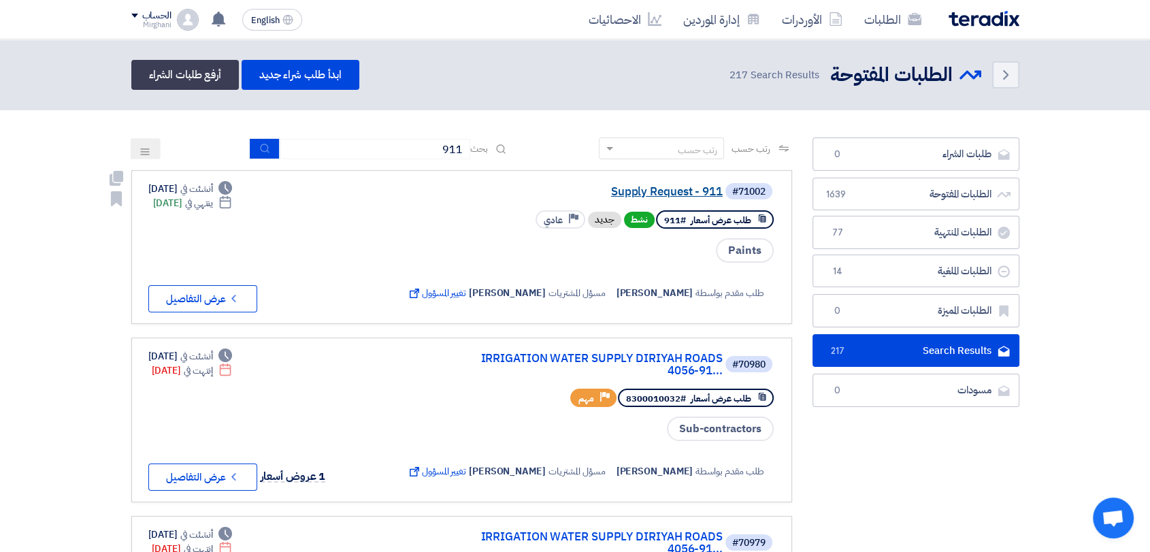
click at [651, 188] on link "Supply Request - 911" at bounding box center [586, 192] width 272 height 12
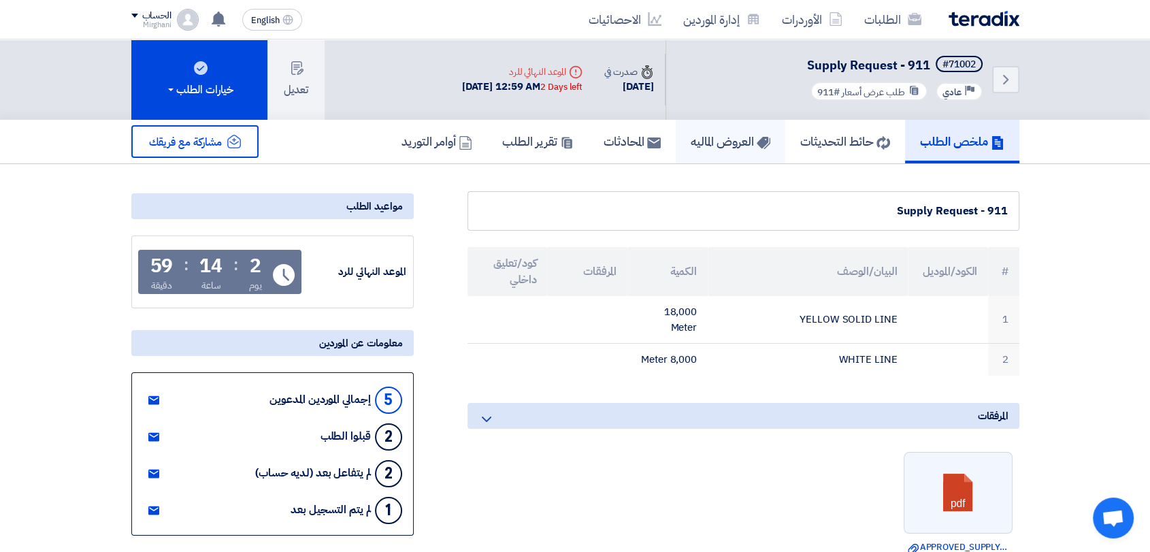
click at [690, 139] on h5 "العروض الماليه" at bounding box center [730, 141] width 80 height 16
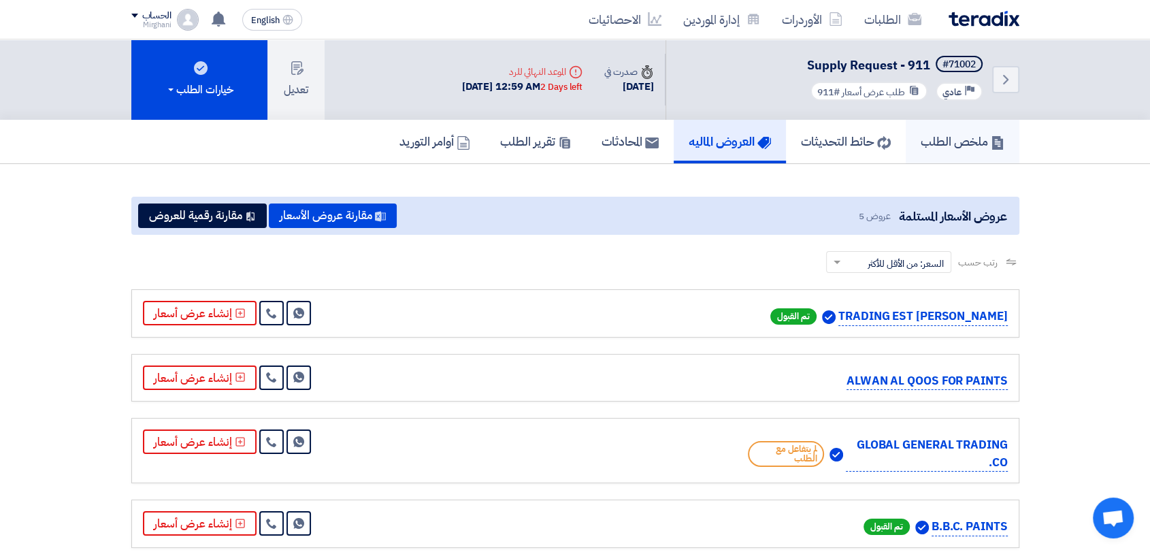
click at [952, 142] on h5 "ملخص الطلب" at bounding box center [962, 141] width 84 height 16
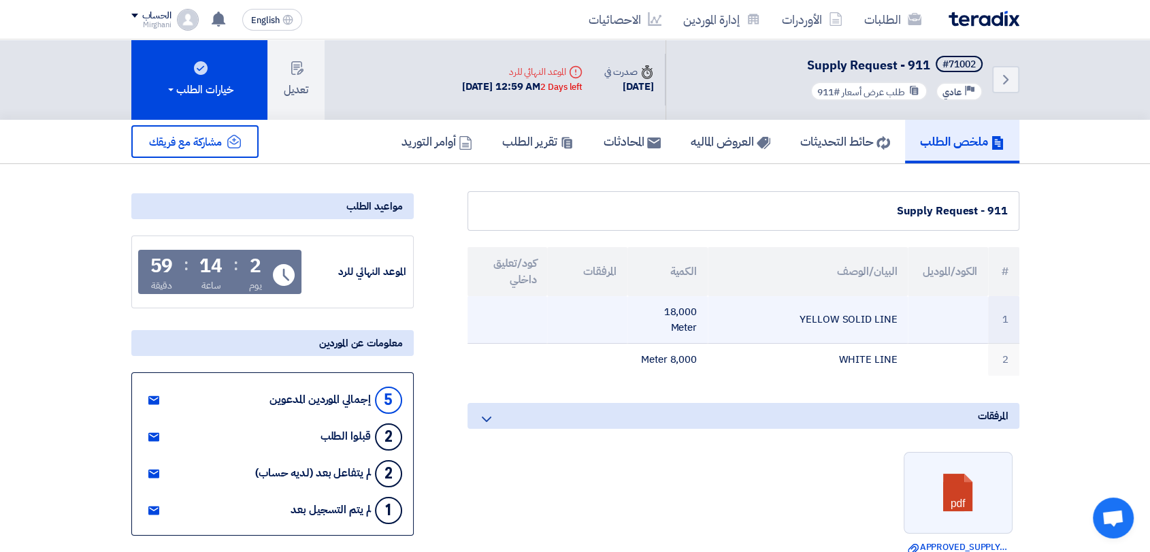
drag, startPoint x: 661, startPoint y: 310, endPoint x: 709, endPoint y: 333, distance: 53.2
click at [709, 333] on tr "1 YELLOW SOLID LINE 18,000 Meter" at bounding box center [743, 320] width 552 height 48
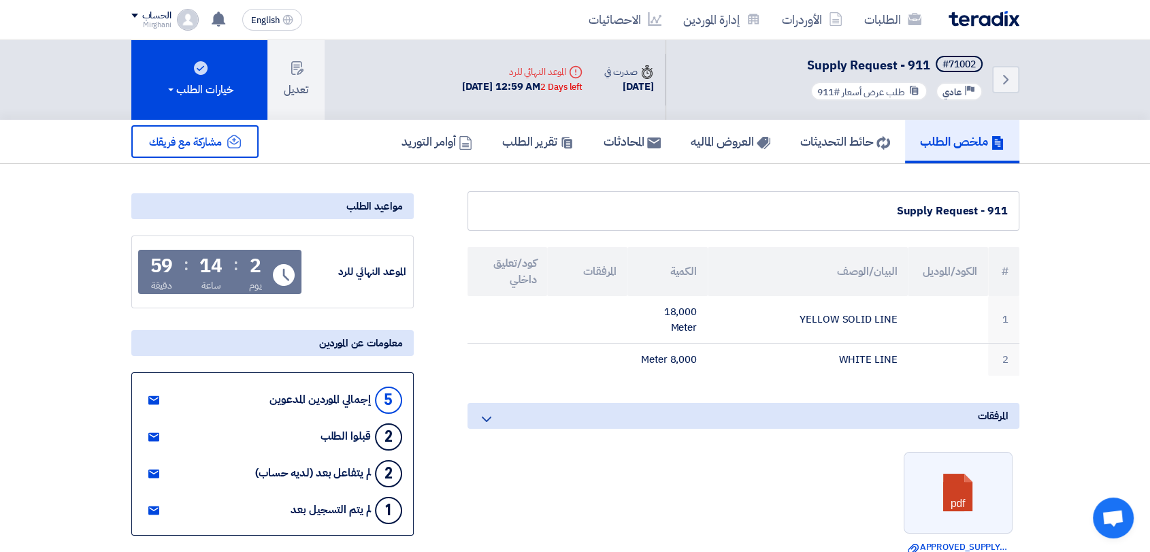
click at [690, 149] on h5 "العروض الماليه" at bounding box center [730, 141] width 80 height 16
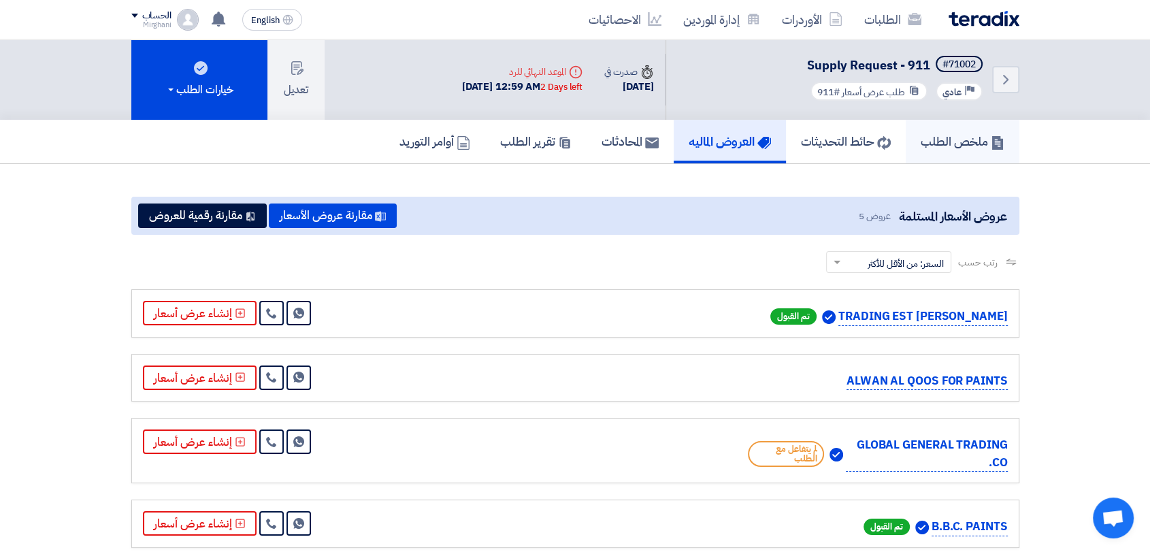
click at [912, 148] on link "ملخص الطلب" at bounding box center [962, 142] width 114 height 44
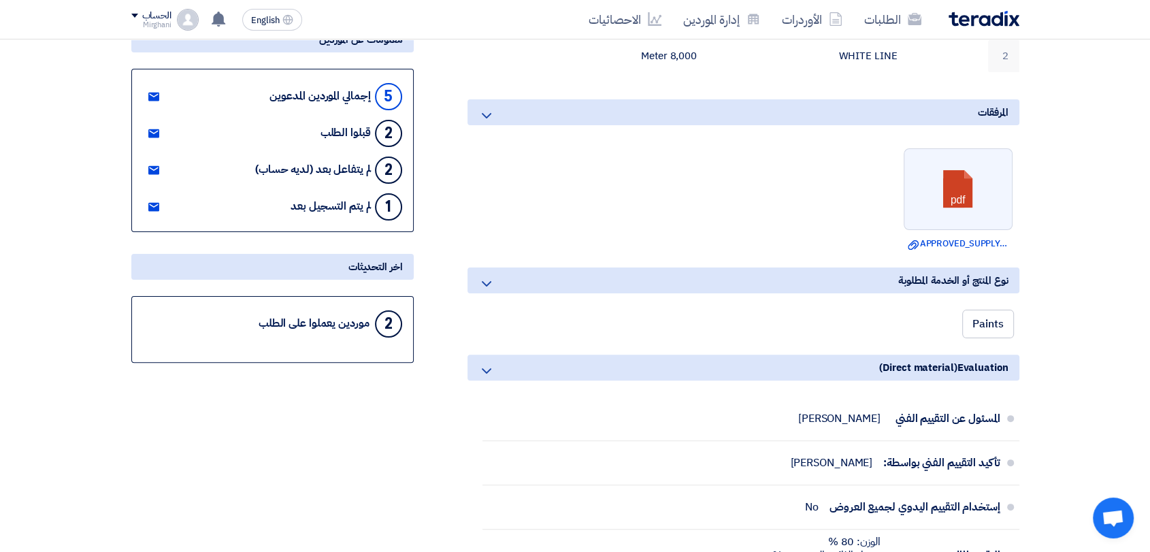
scroll to position [378, 0]
